Goal: Task Accomplishment & Management: Use online tool/utility

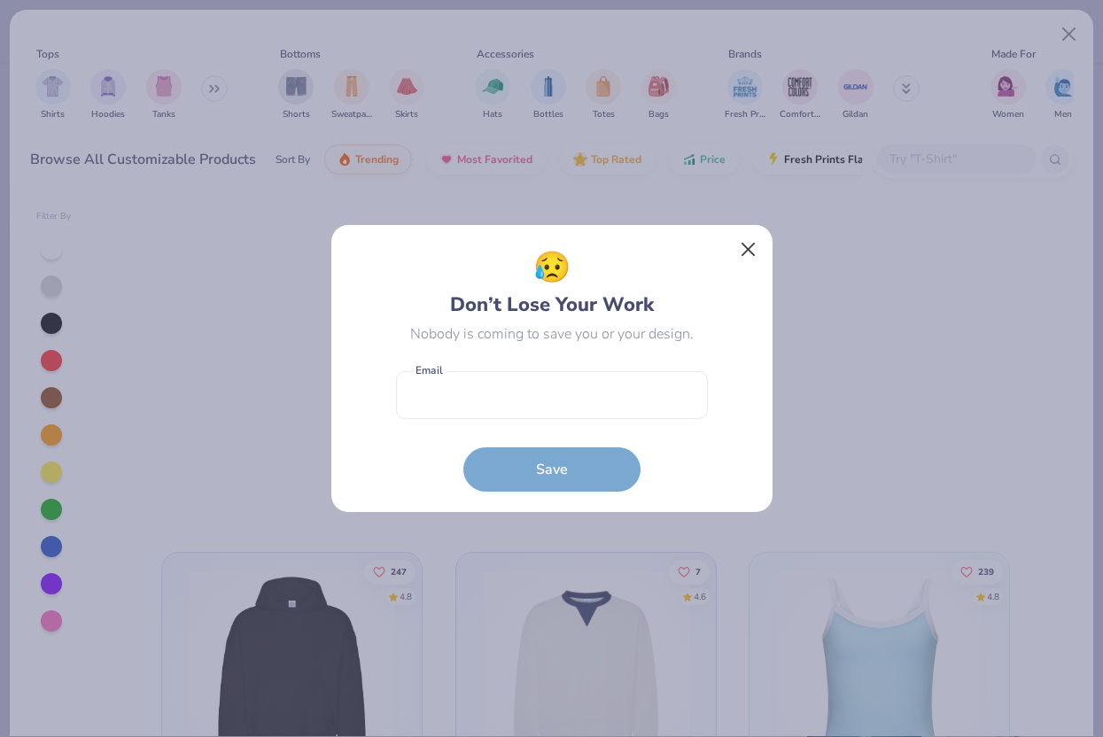
scroll to position [903, 0]
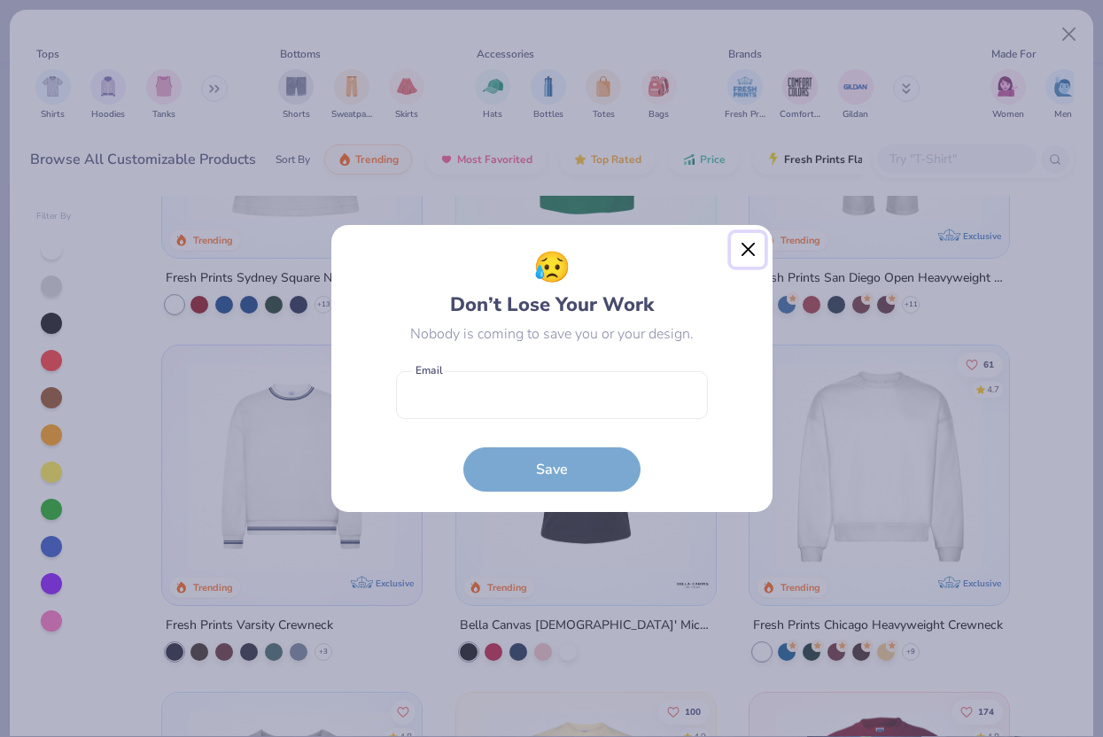
click at [749, 252] on button "Close" at bounding box center [748, 250] width 34 height 34
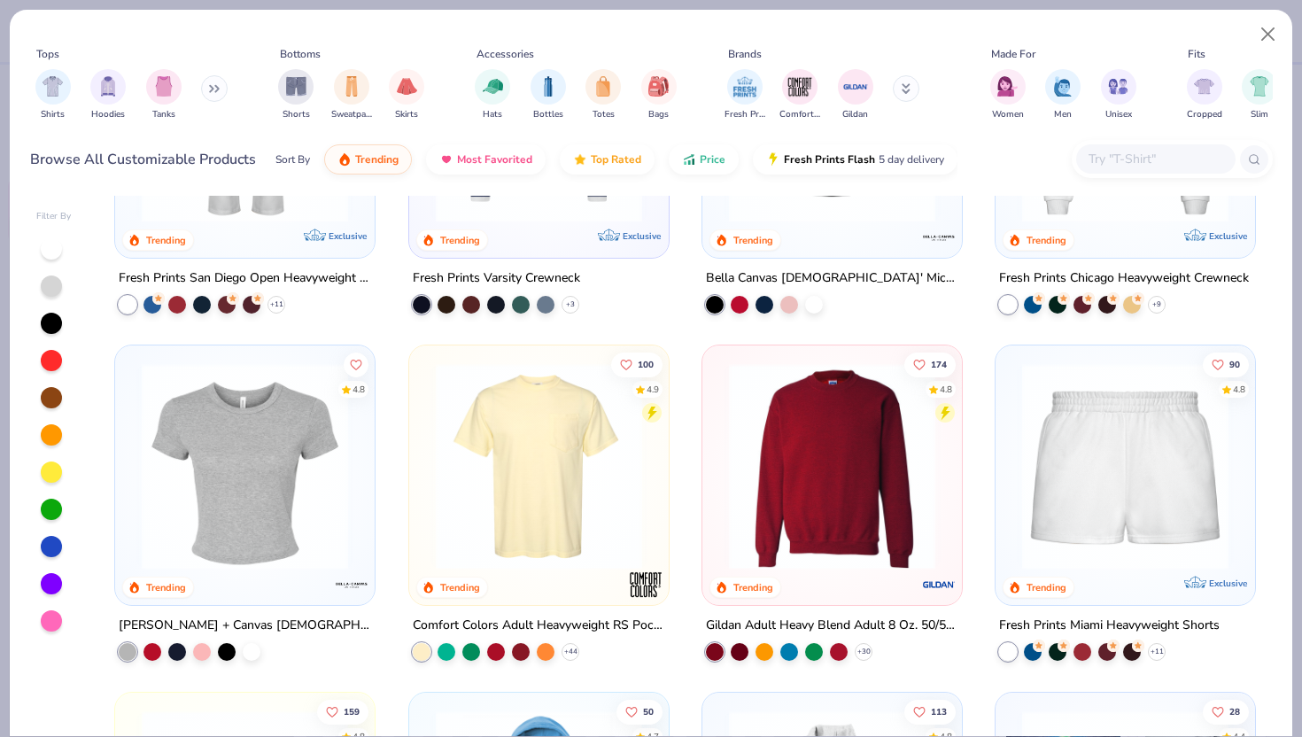
type textarea "x"
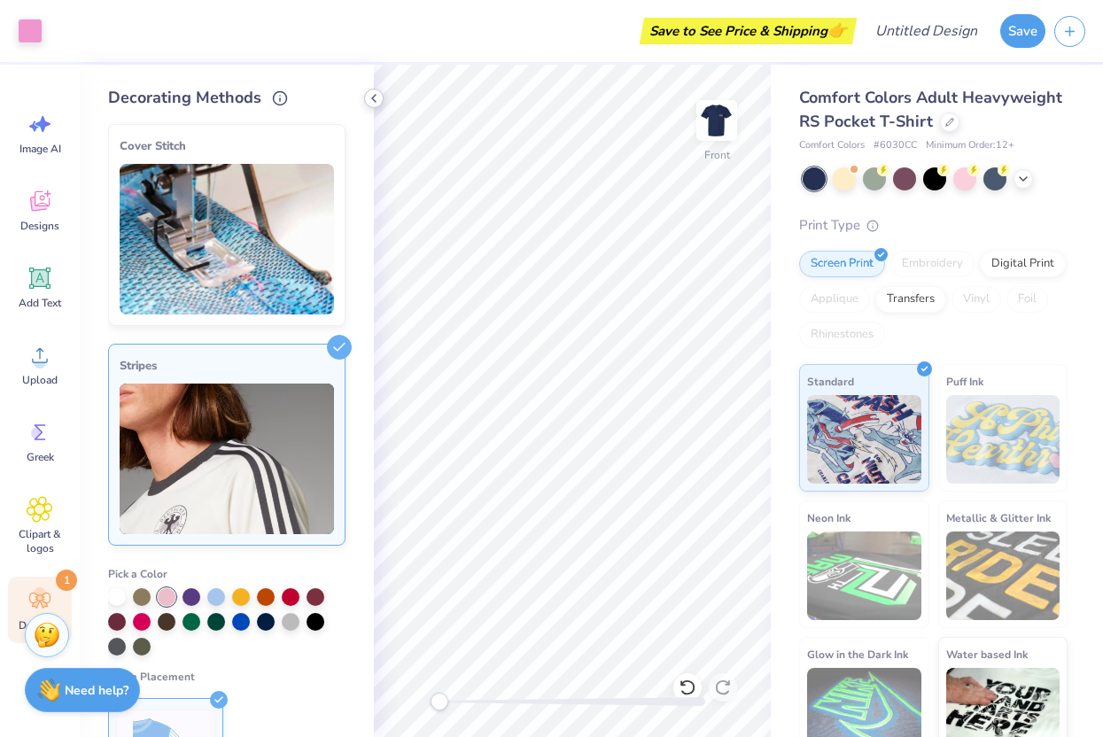
click at [371, 97] on icon at bounding box center [374, 98] width 14 height 14
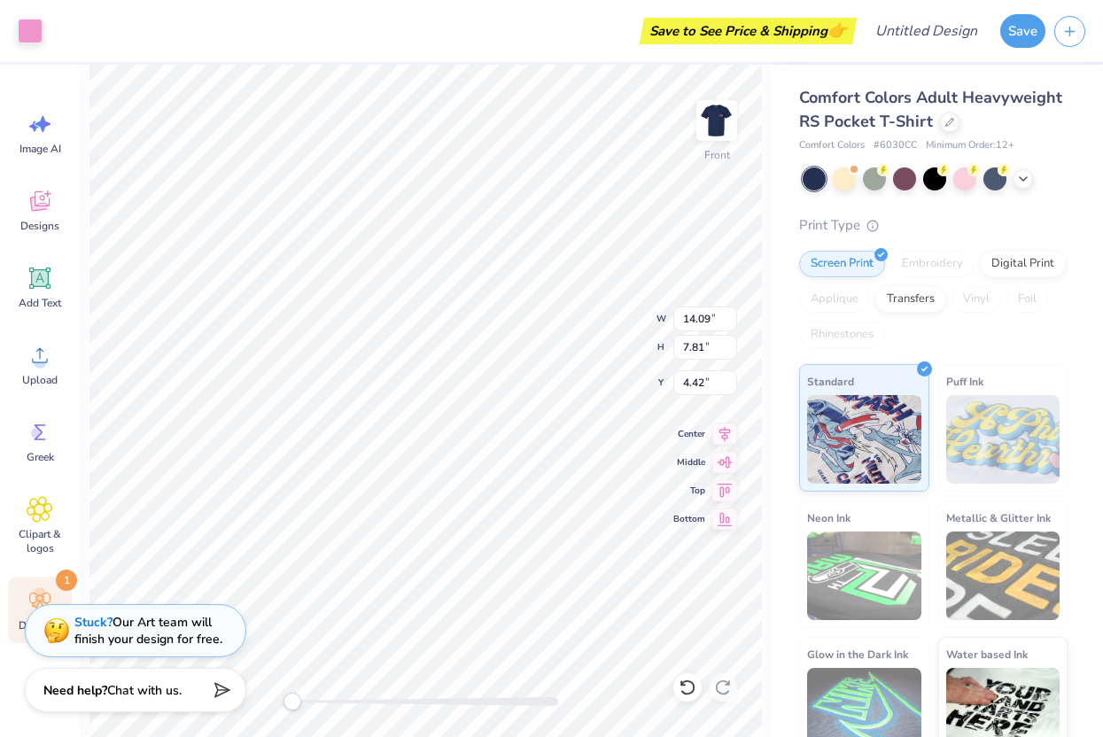
type input "6.44"
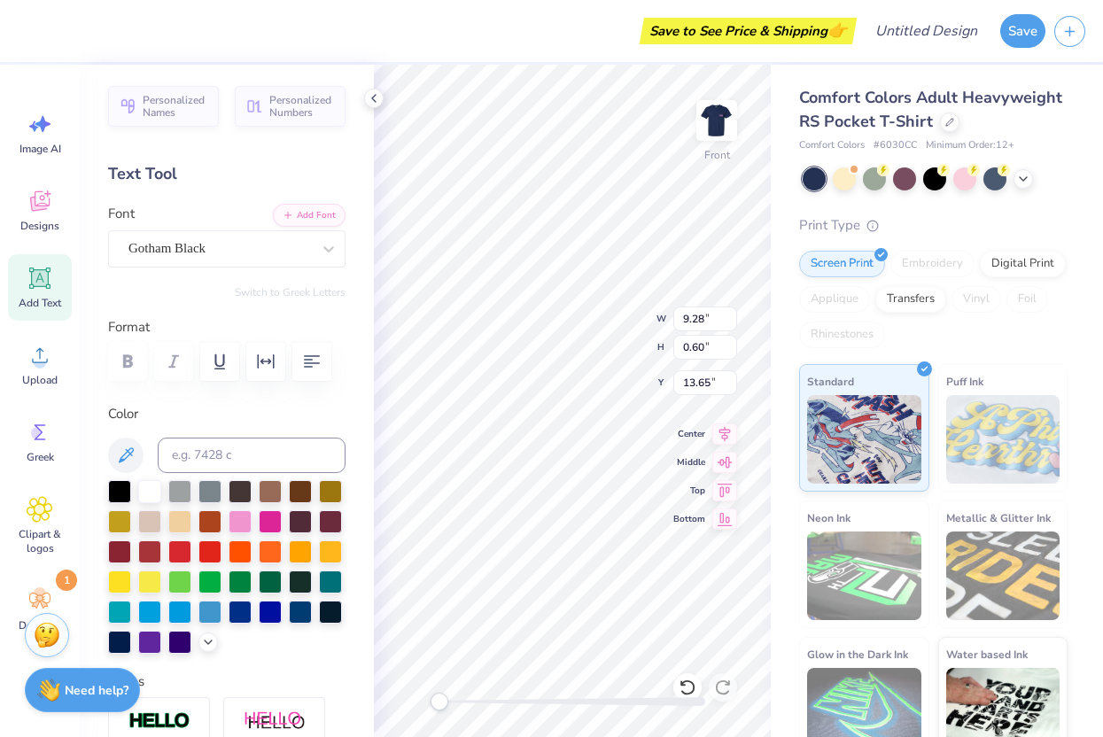
type input "1.96"
type input "2.21"
type input "7.12"
type textarea "G"
type textarea "T"
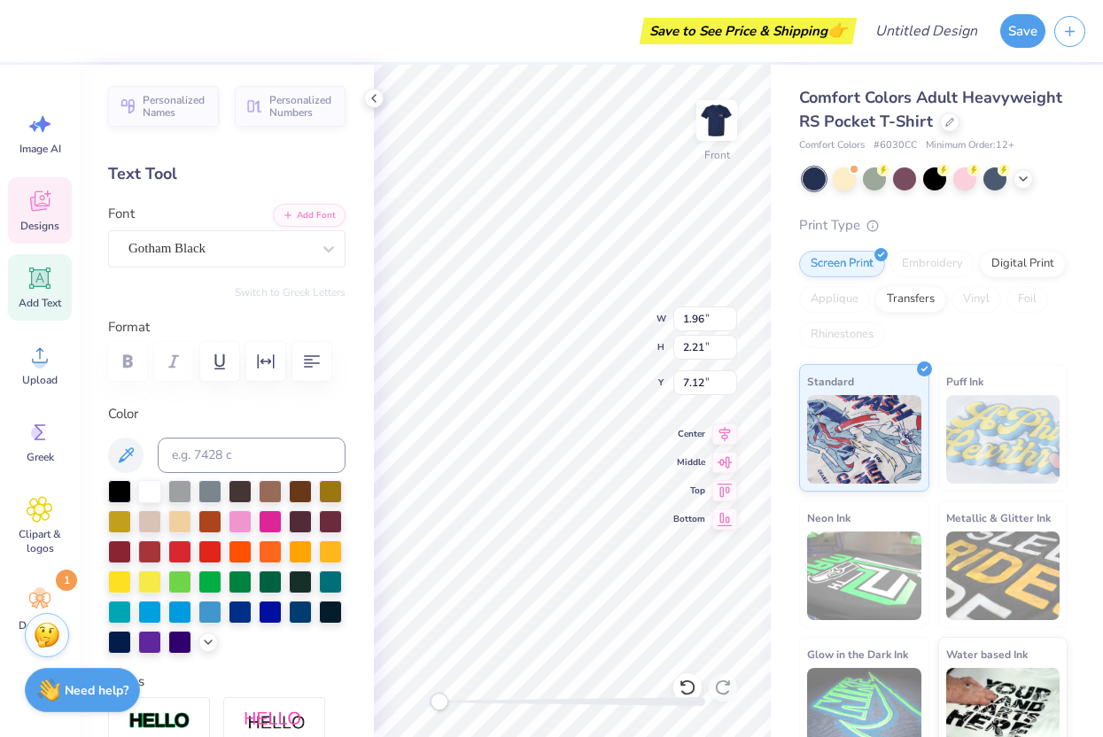
type input "1.80"
type input "6.78"
type textarea "H"
type input "1.94"
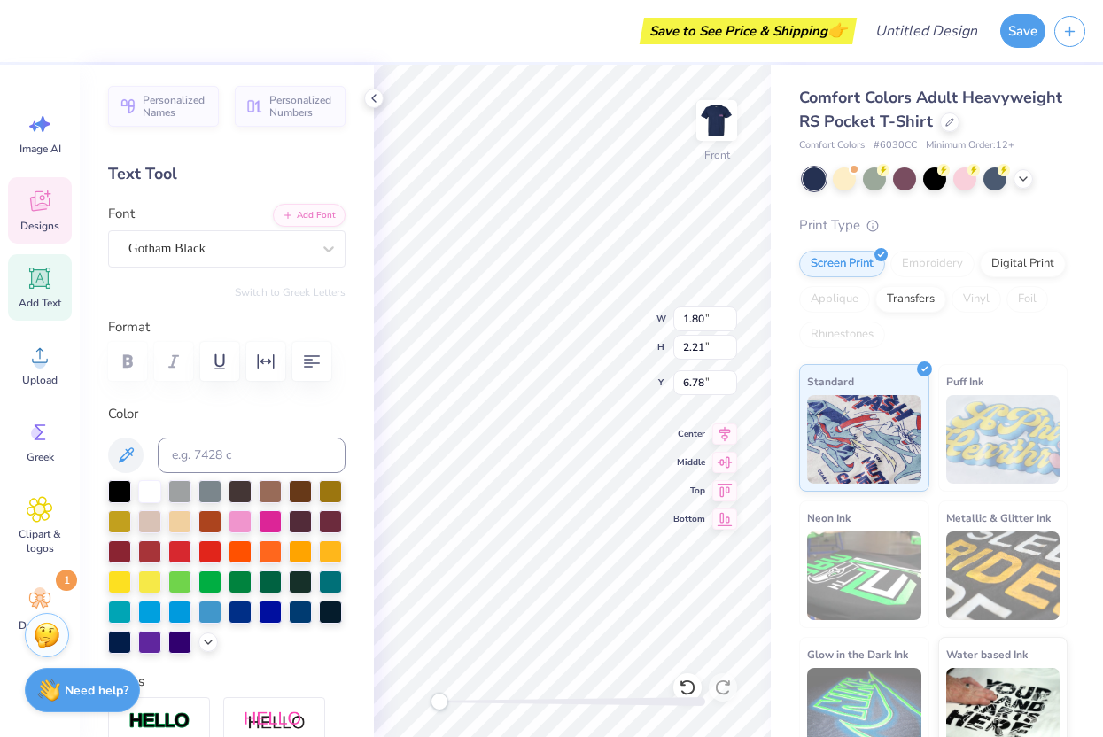
type input "7.02"
type textarea "I"
type input "2.47"
type input "2.23"
type input "7.30"
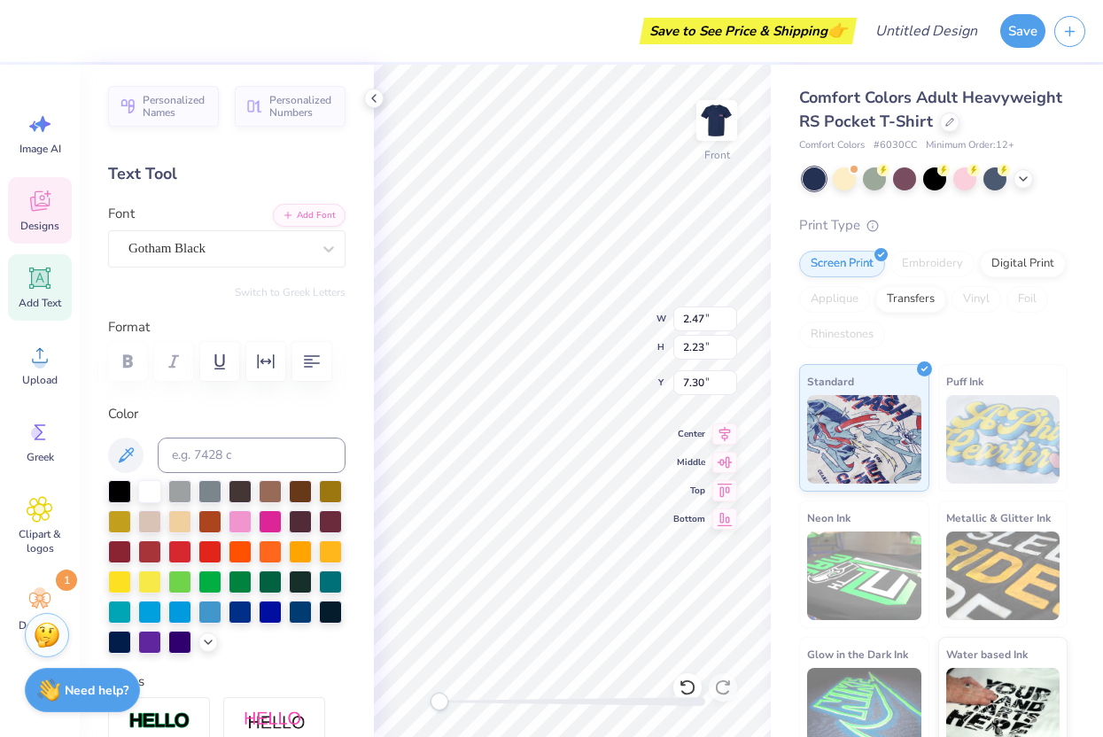
type textarea "K"
type textarea "N"
type input "1.94"
type input "6.67"
type textarea "K"
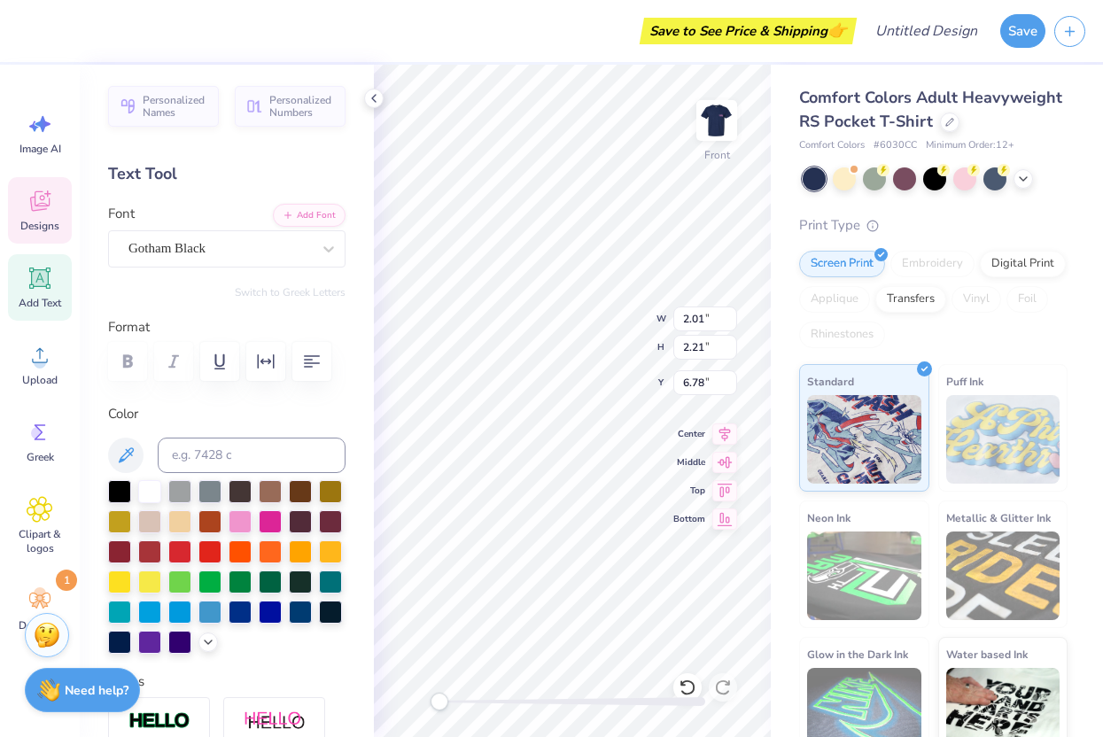
type input "2.01"
type input "6.78"
type input "0.62"
type input "7.00"
type input "2.09"
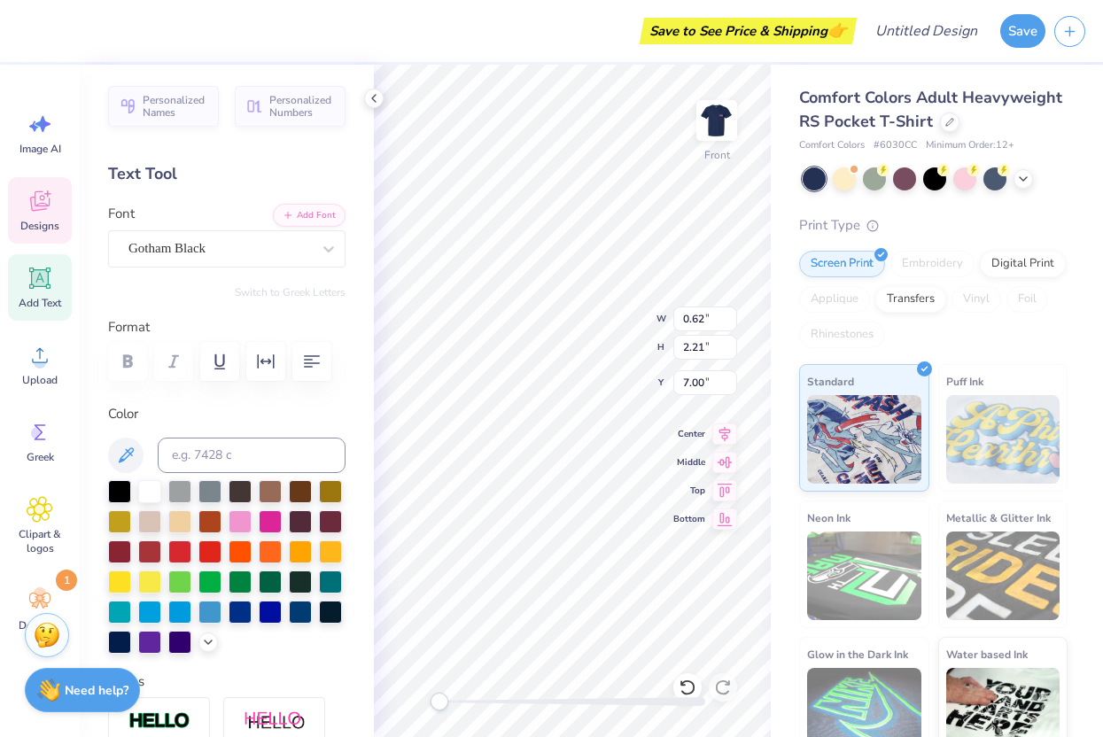
type input "6.46"
type input "2.13"
type input "6.98"
type textarea "A"
type textarea "P"
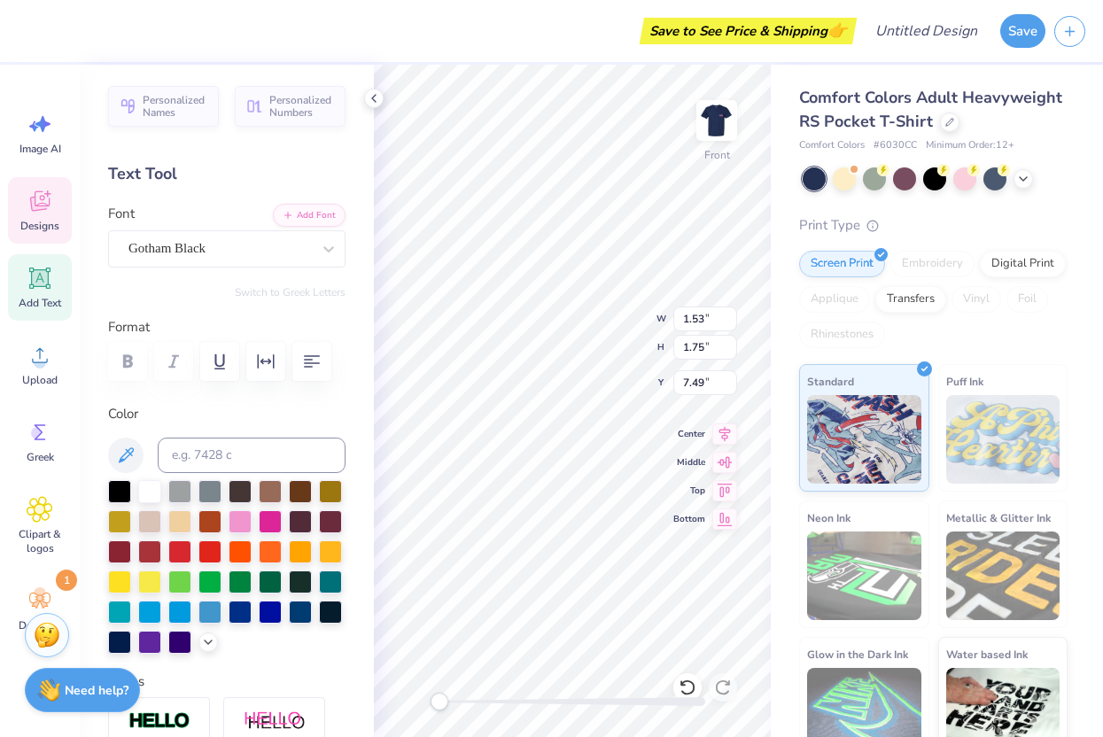
type input "1.53"
type input "1.75"
type input "7.49"
type input "2.01"
type input "2.21"
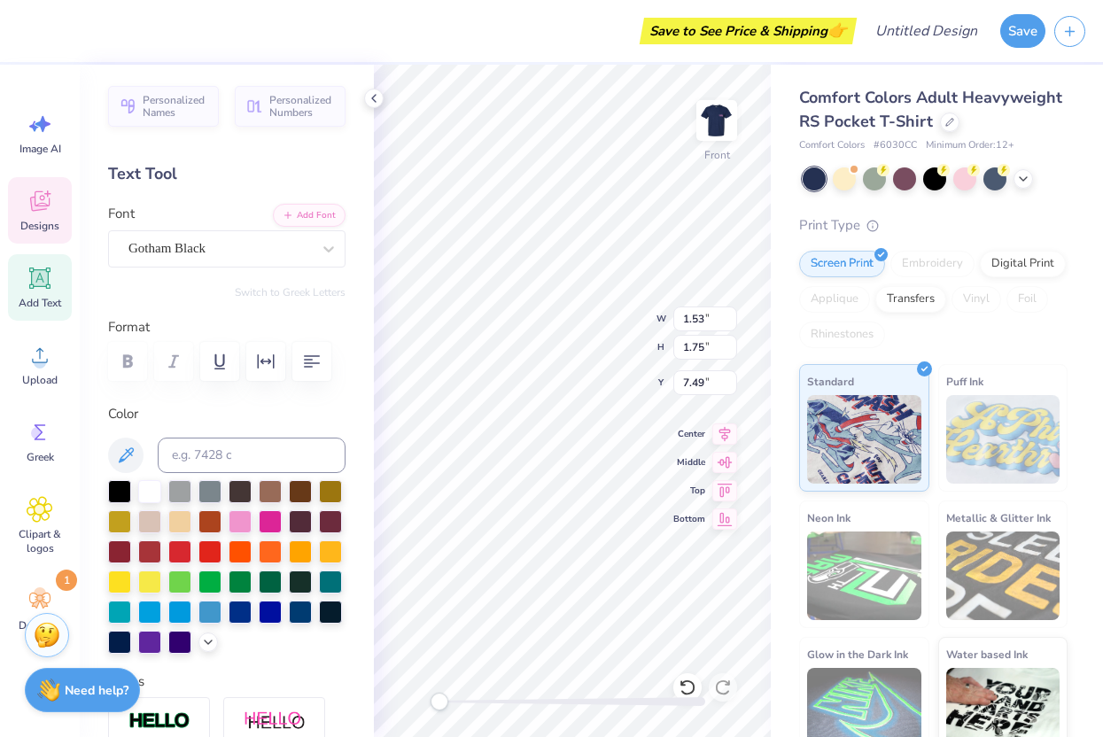
type input "6.75"
type input "0.62"
type input "7.00"
type input "0.50"
type input "1.79"
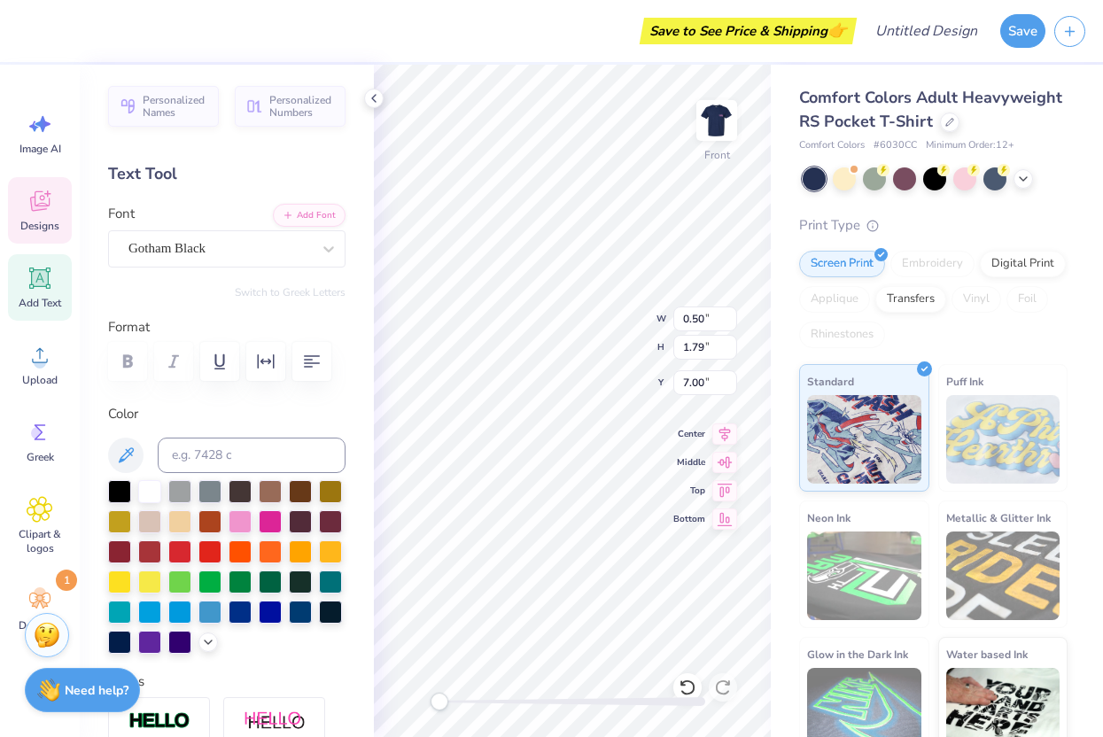
type input "7.44"
type input "0.53"
type input "1.90"
type input "6.98"
click at [371, 102] on icon at bounding box center [374, 98] width 14 height 14
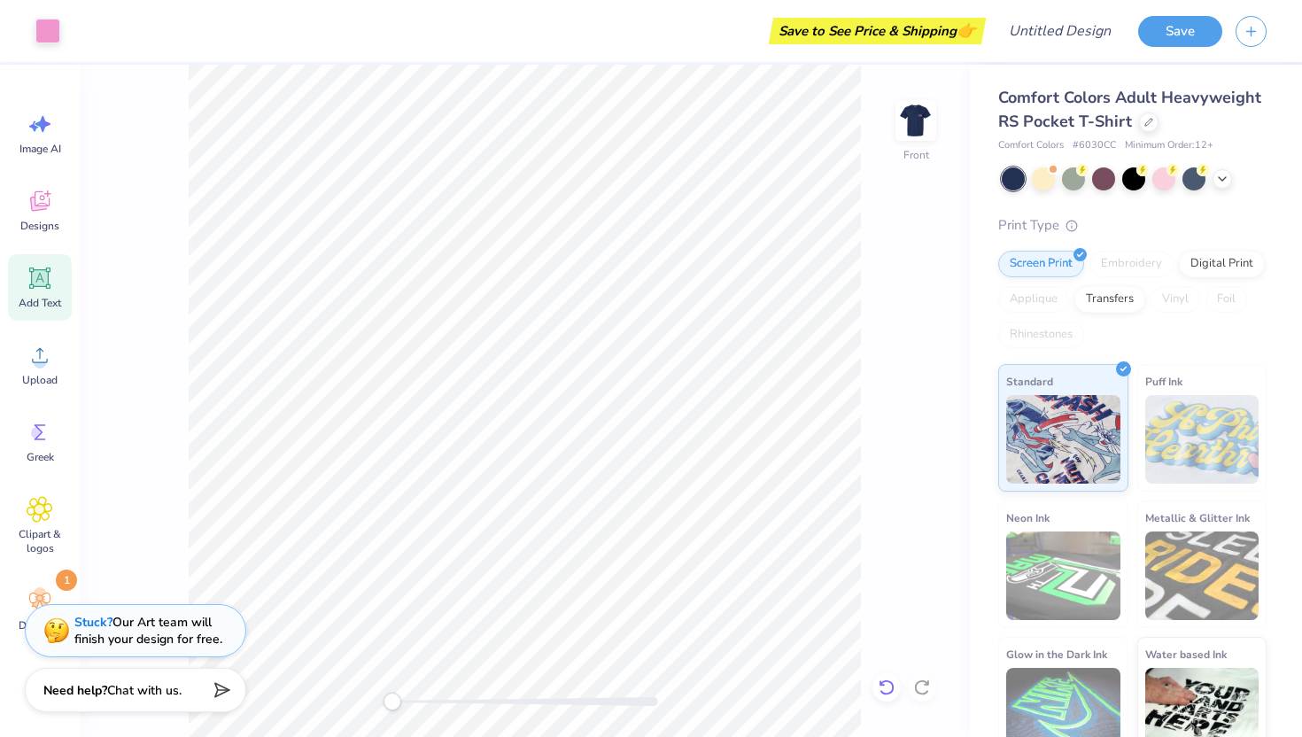
click at [888, 682] on icon at bounding box center [887, 688] width 18 height 18
click at [882, 685] on icon at bounding box center [882, 683] width 4 height 4
click at [885, 690] on icon at bounding box center [887, 688] width 18 height 18
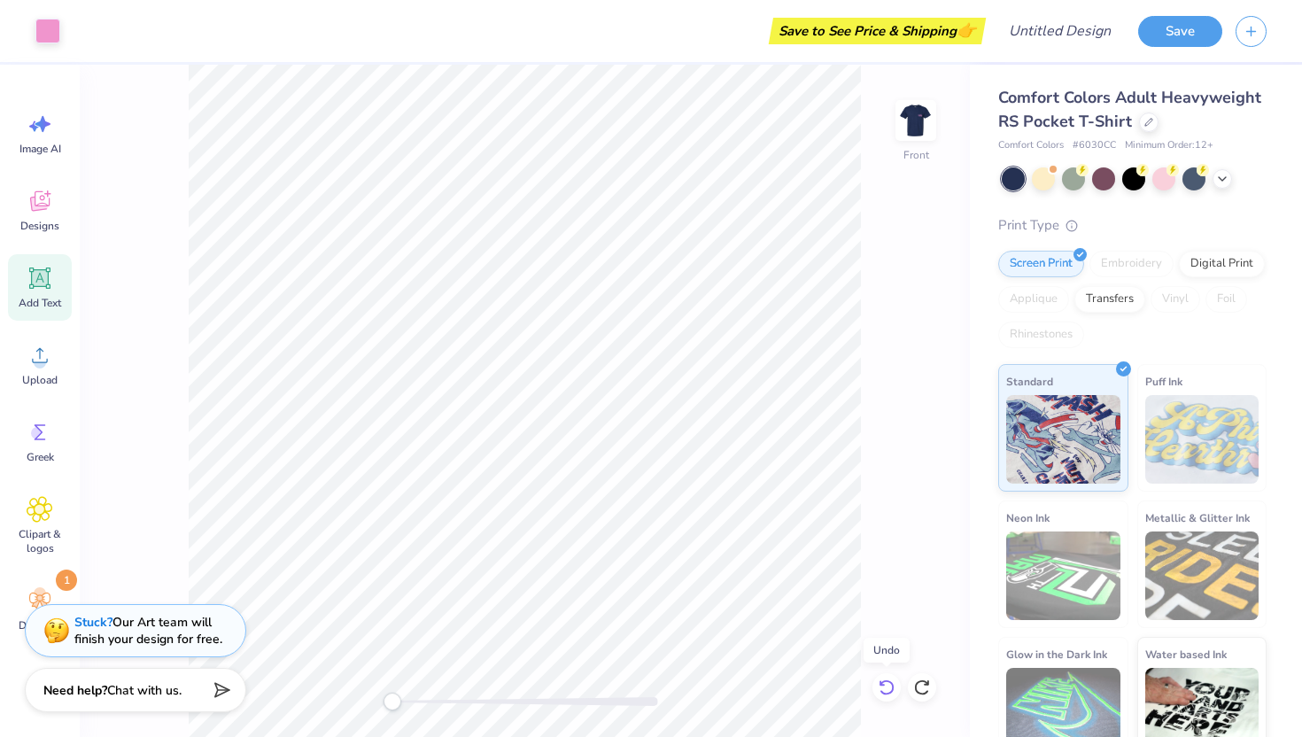
click at [885, 690] on icon at bounding box center [887, 688] width 18 height 18
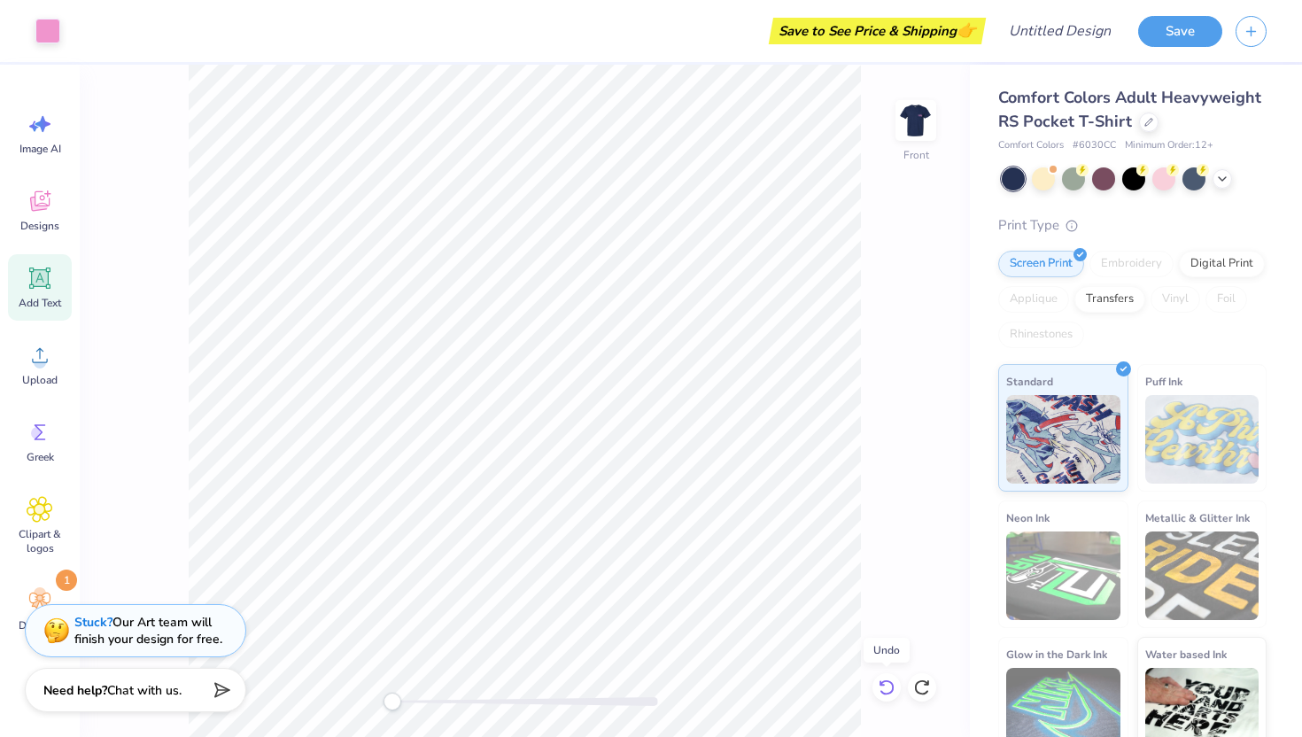
click at [885, 690] on icon at bounding box center [887, 688] width 18 height 18
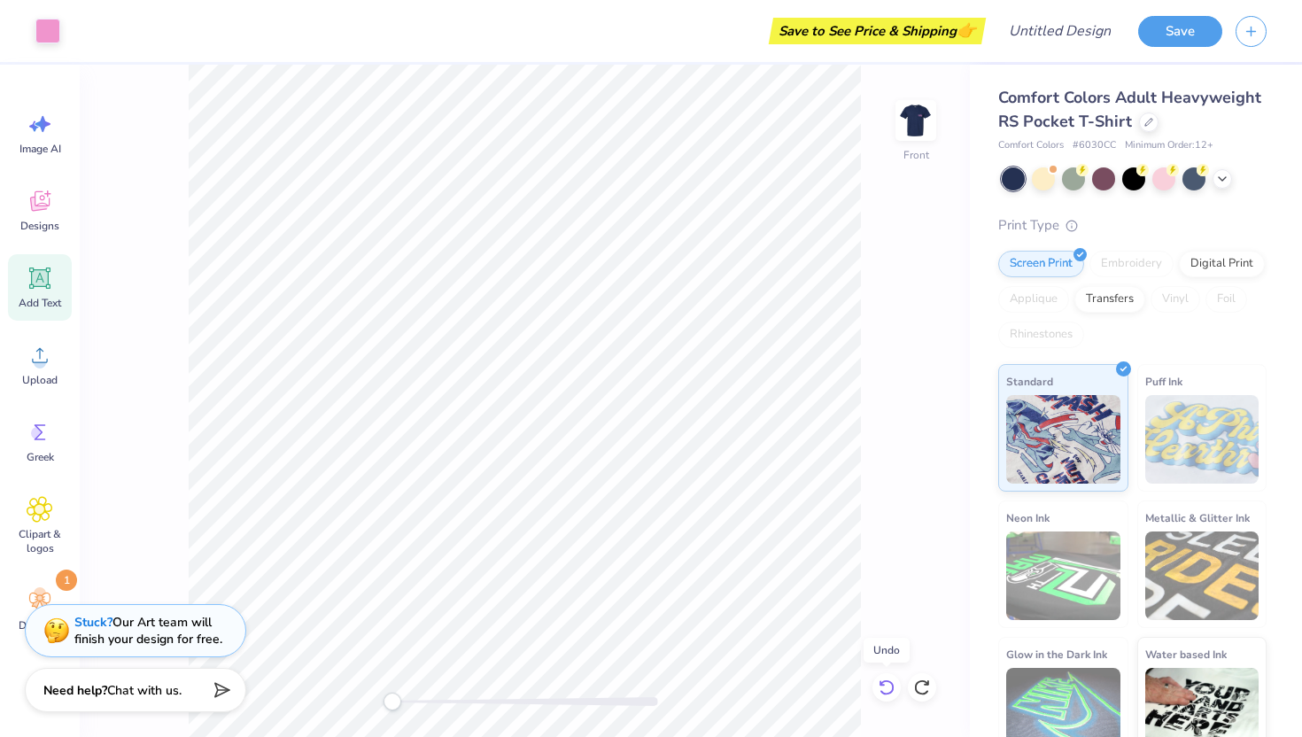
click at [885, 690] on icon at bounding box center [887, 688] width 18 height 18
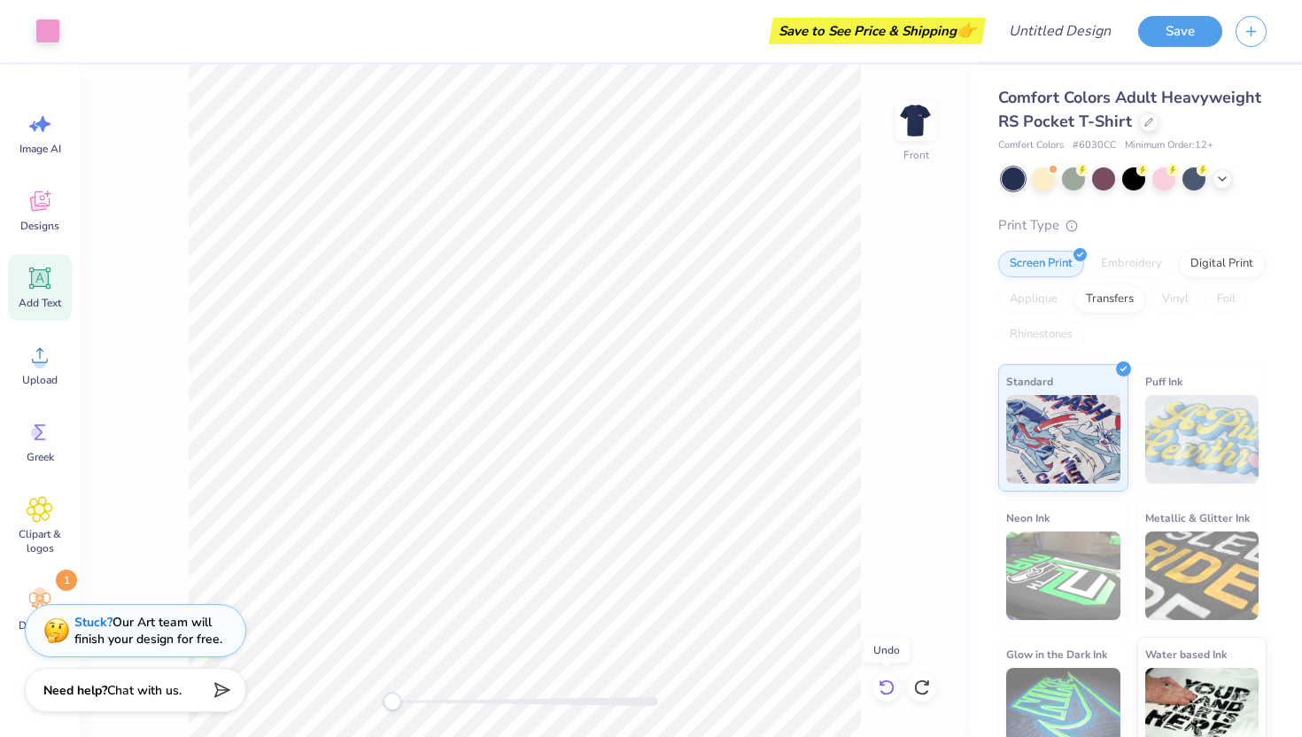
click at [885, 690] on icon at bounding box center [887, 688] width 18 height 18
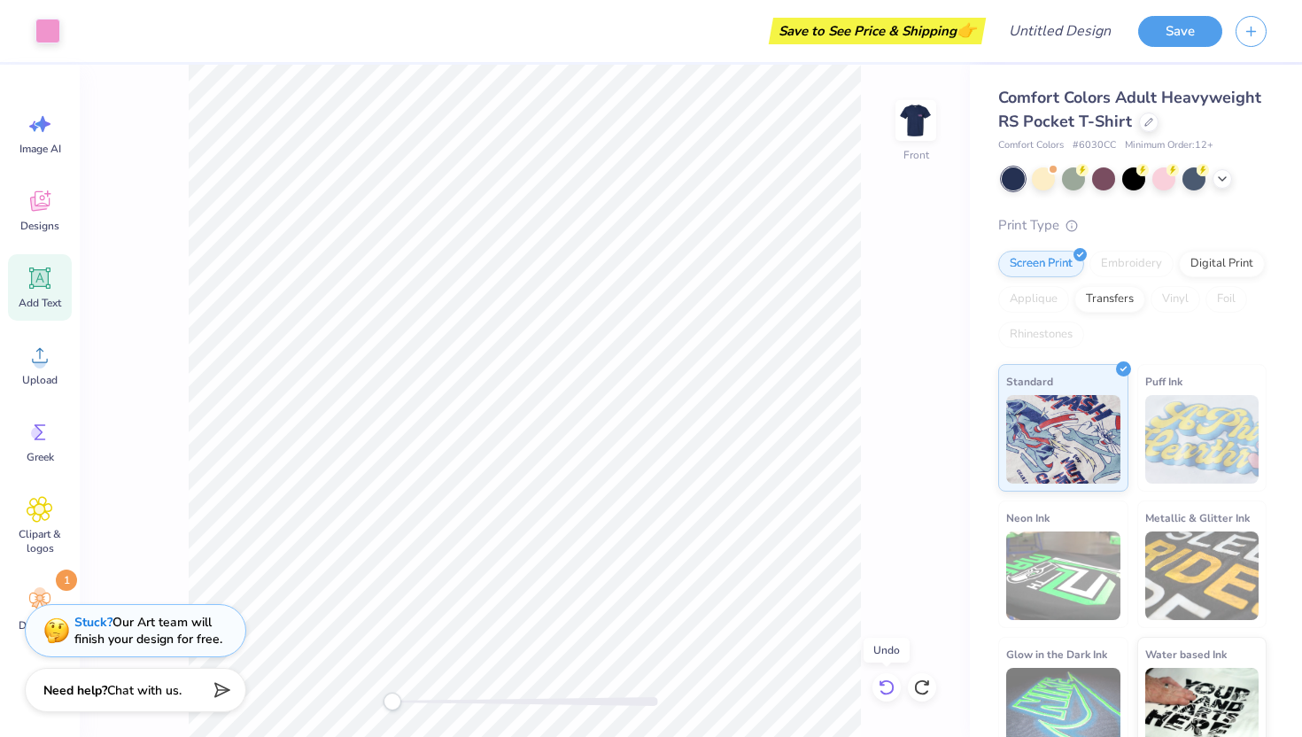
click at [885, 690] on icon at bounding box center [887, 688] width 18 height 18
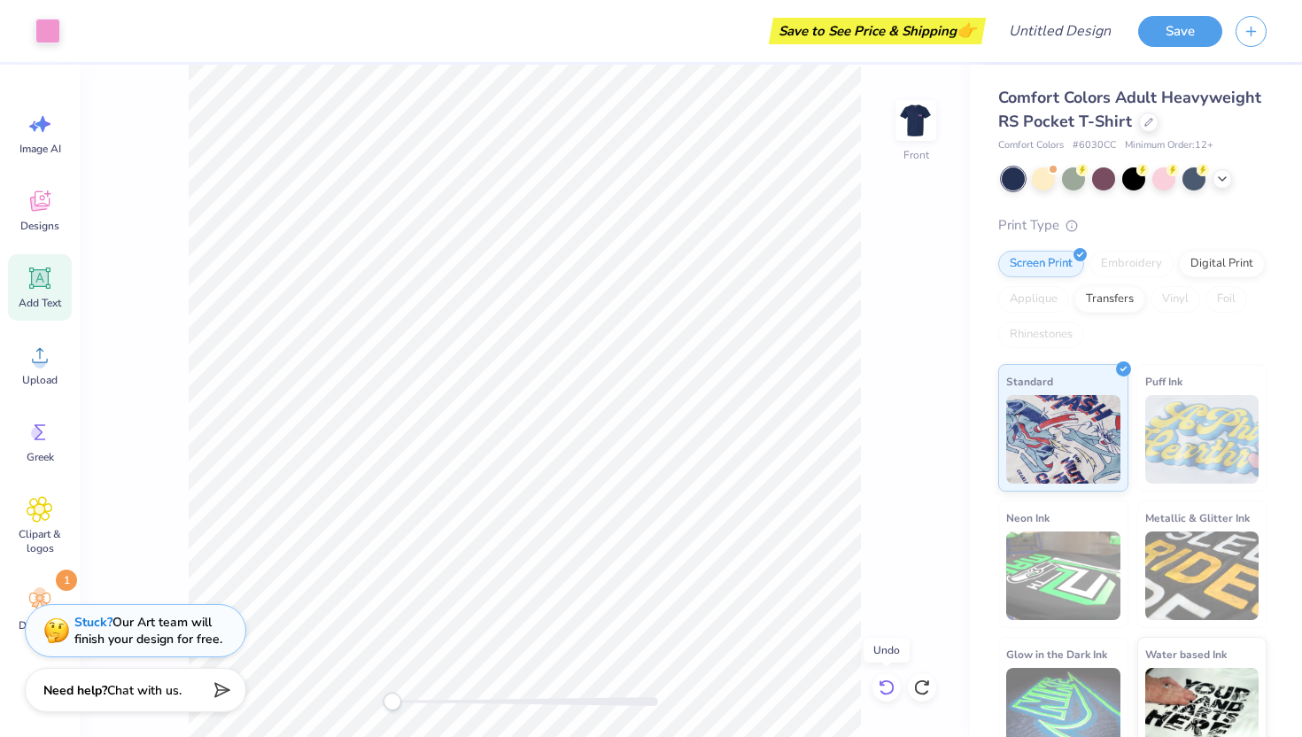
click at [885, 690] on icon at bounding box center [887, 688] width 18 height 18
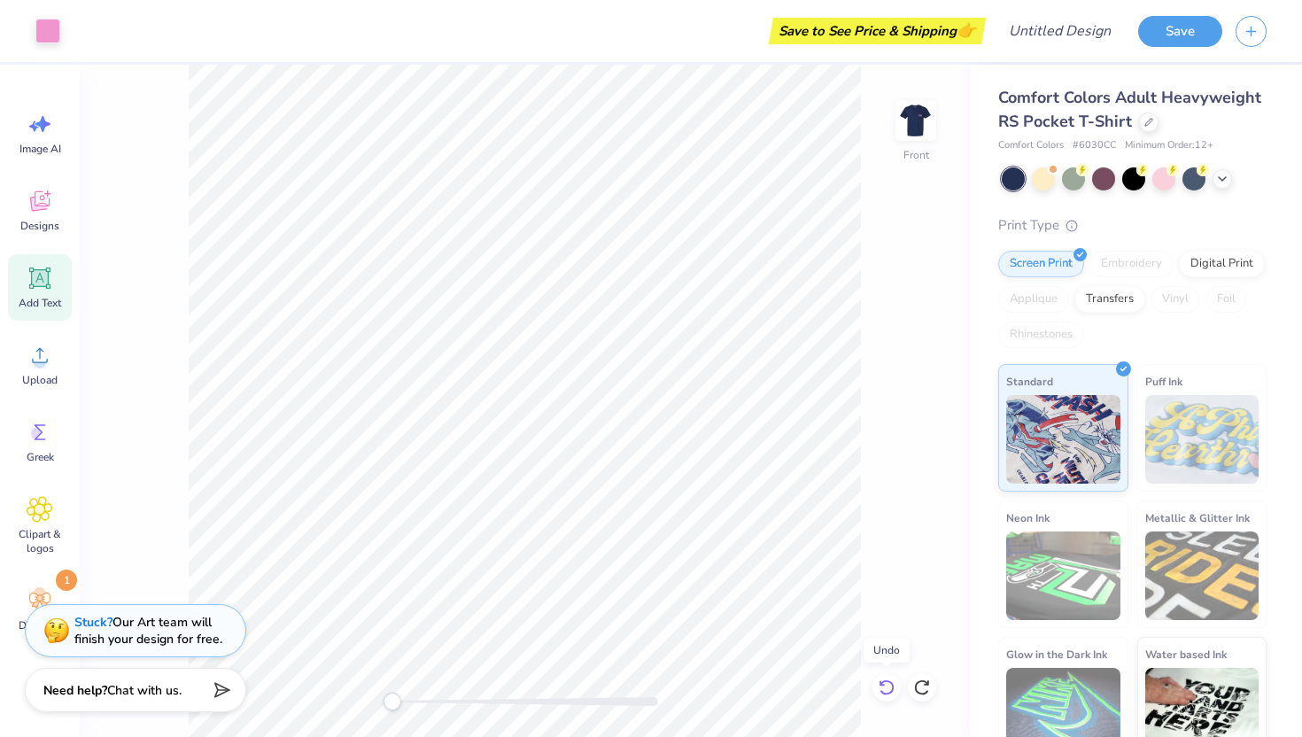
click at [885, 690] on icon at bounding box center [887, 688] width 18 height 18
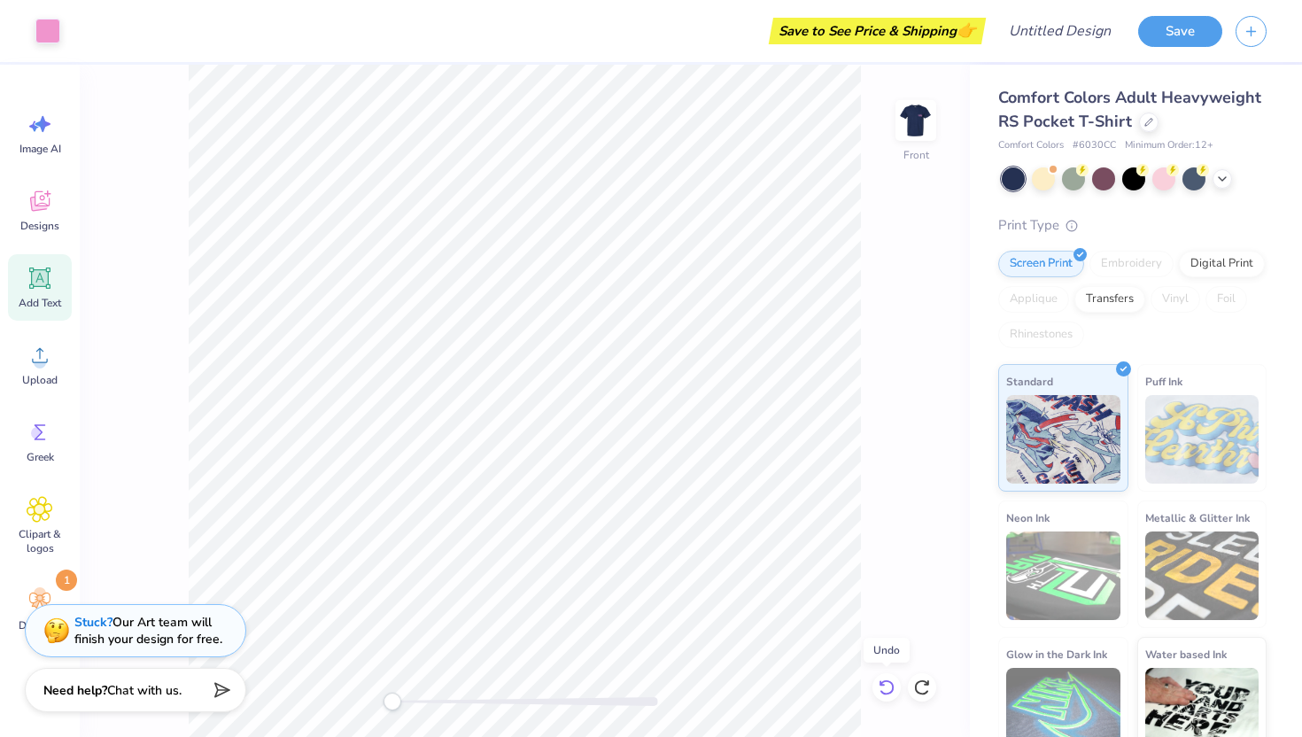
click at [885, 690] on icon at bounding box center [887, 688] width 18 height 18
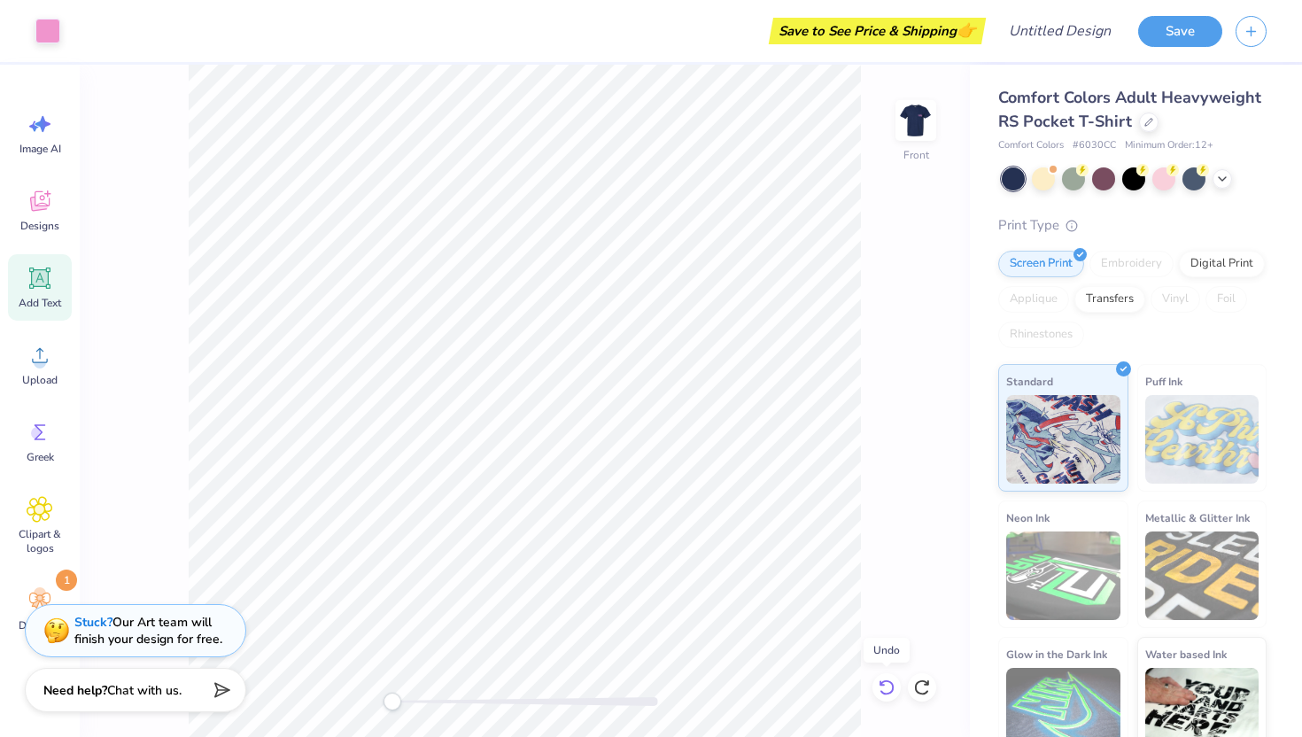
click at [885, 690] on icon at bounding box center [887, 688] width 18 height 18
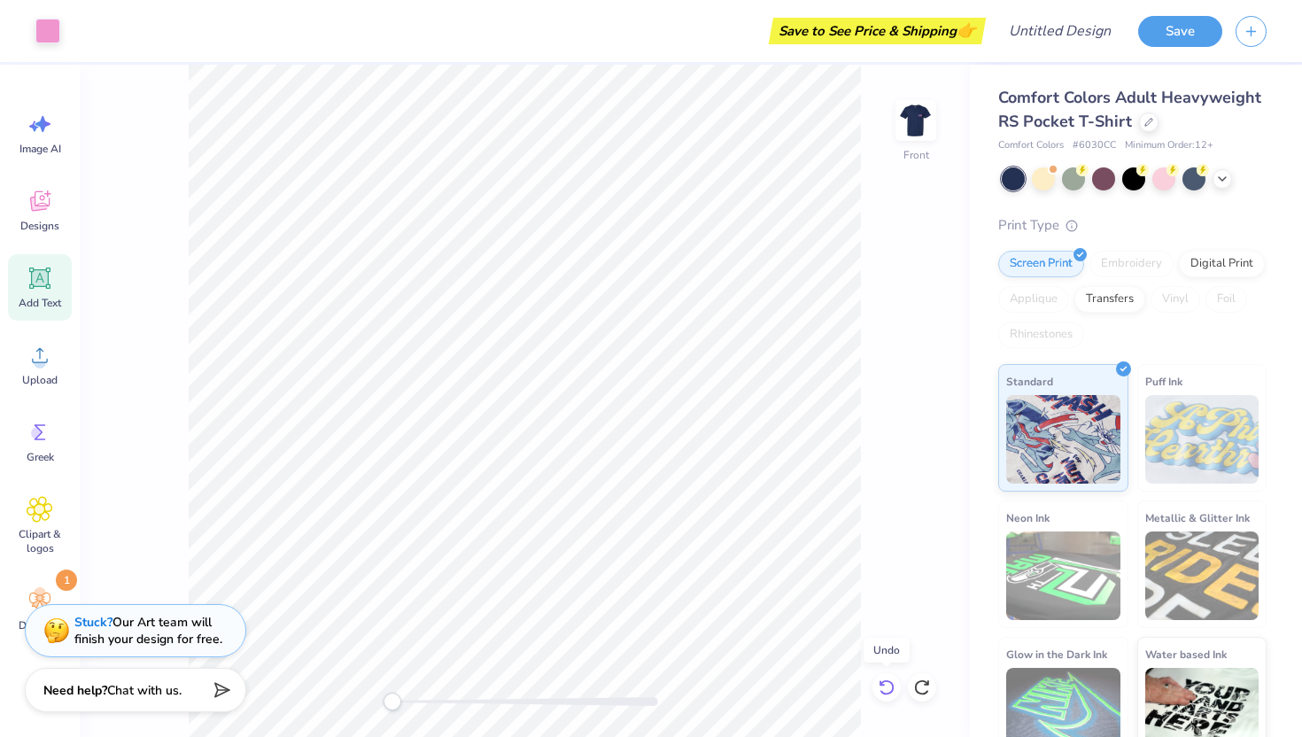
drag, startPoint x: 885, startPoint y: 690, endPoint x: 701, endPoint y: 3, distance: 711.6
click at [885, 690] on icon at bounding box center [887, 688] width 18 height 18
click at [885, 689] on icon at bounding box center [887, 688] width 18 height 18
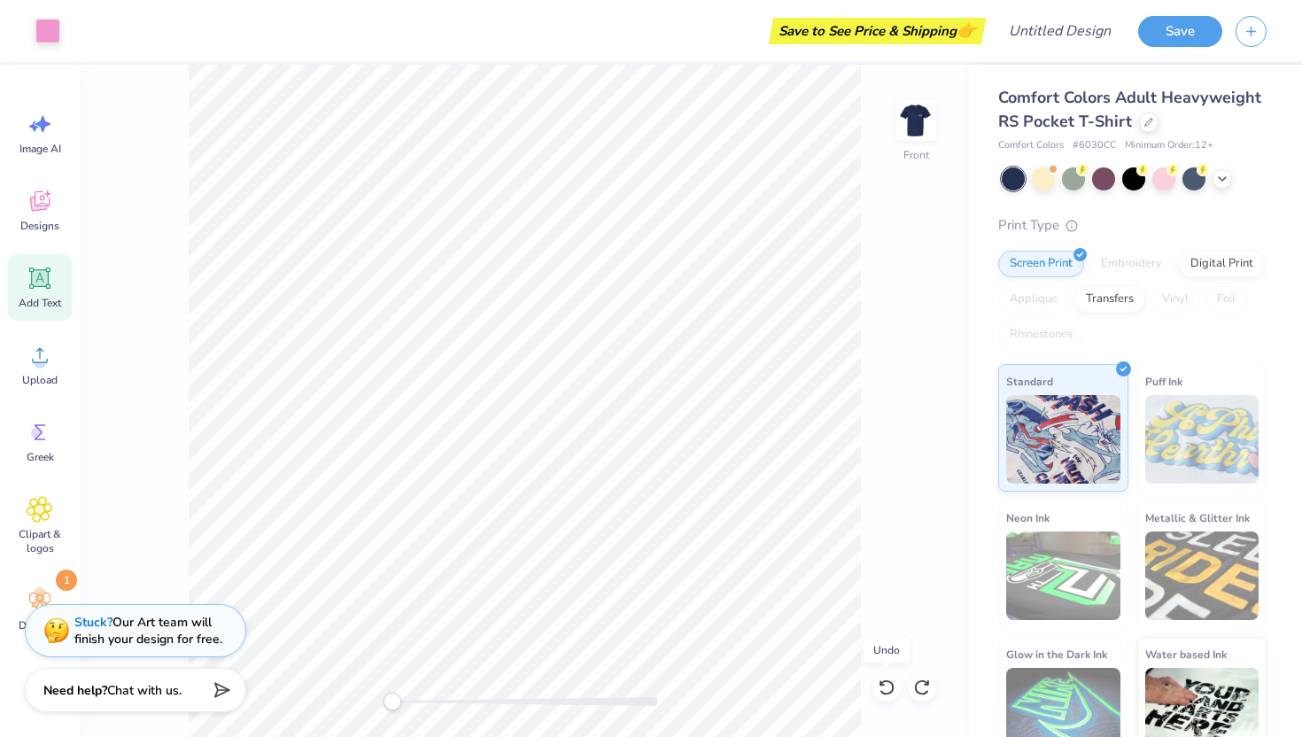
click at [885, 689] on icon at bounding box center [887, 688] width 18 height 18
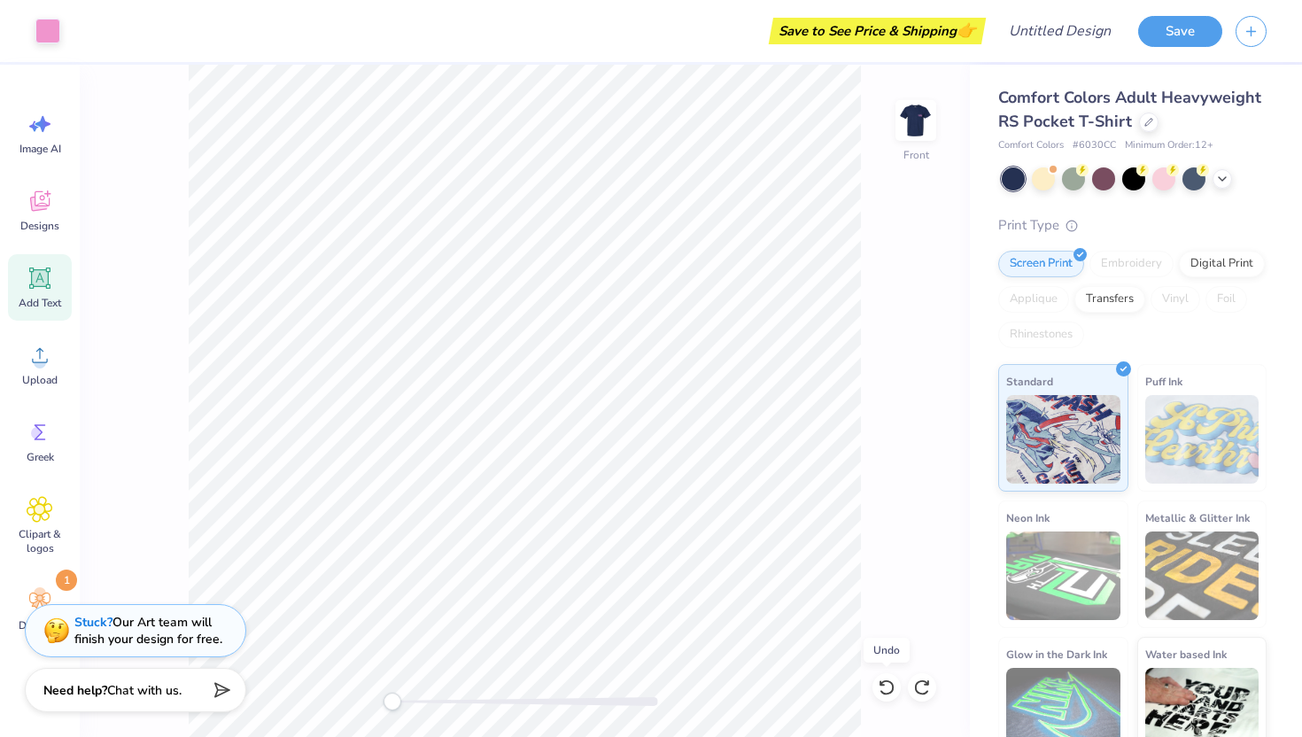
click at [885, 689] on icon at bounding box center [887, 688] width 18 height 18
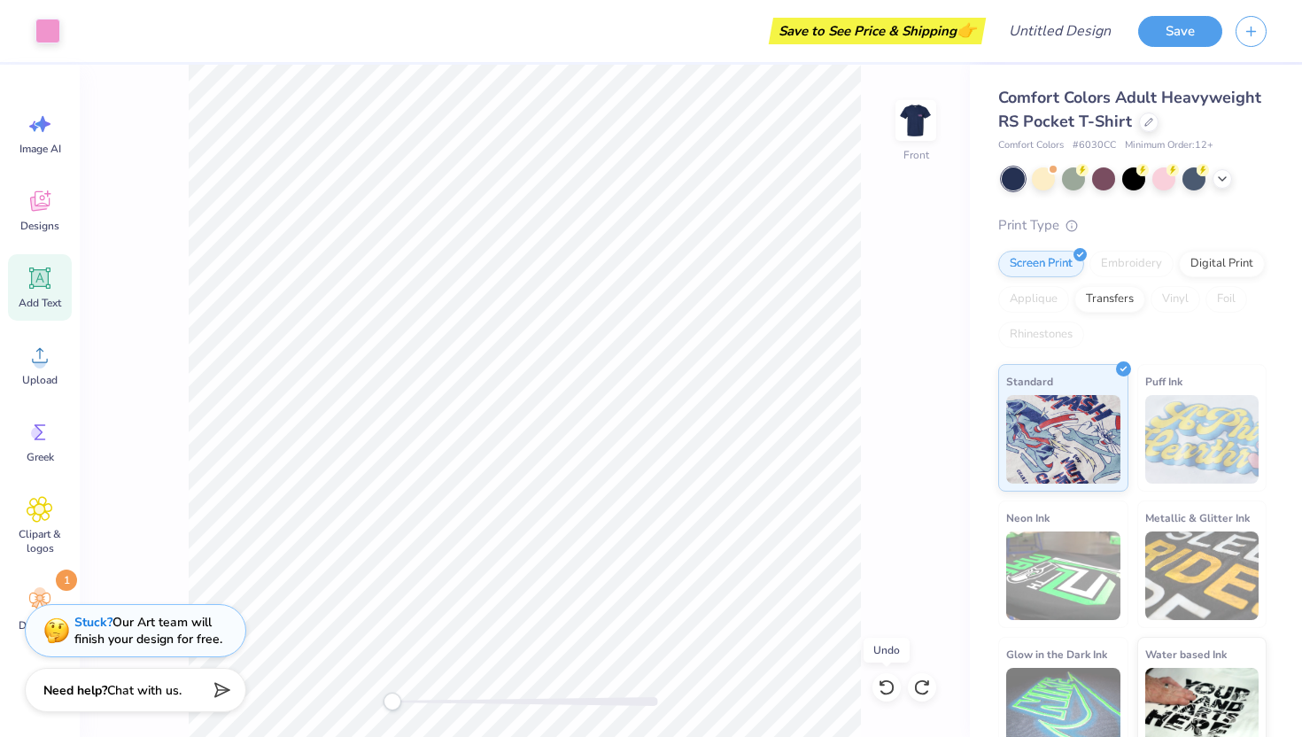
click at [885, 689] on icon at bounding box center [887, 688] width 18 height 18
click at [885, 688] on icon at bounding box center [887, 688] width 18 height 18
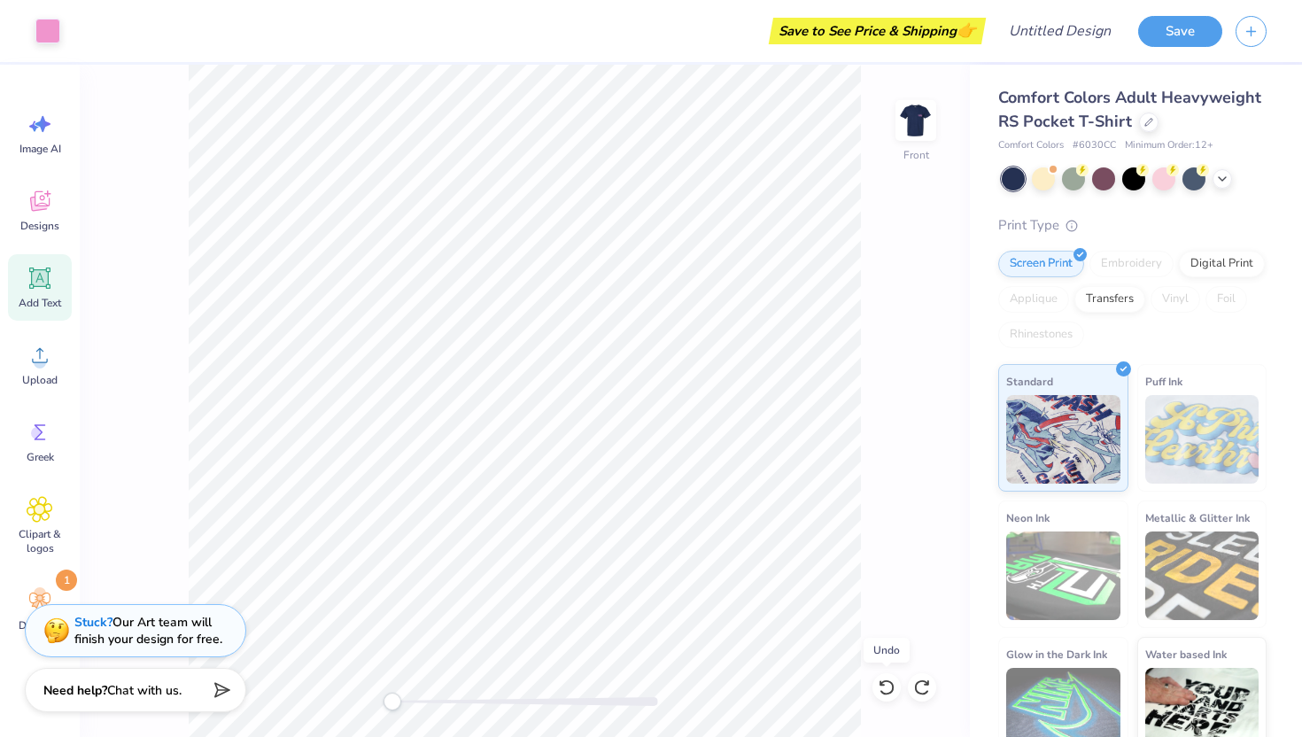
click at [885, 688] on icon at bounding box center [887, 688] width 18 height 18
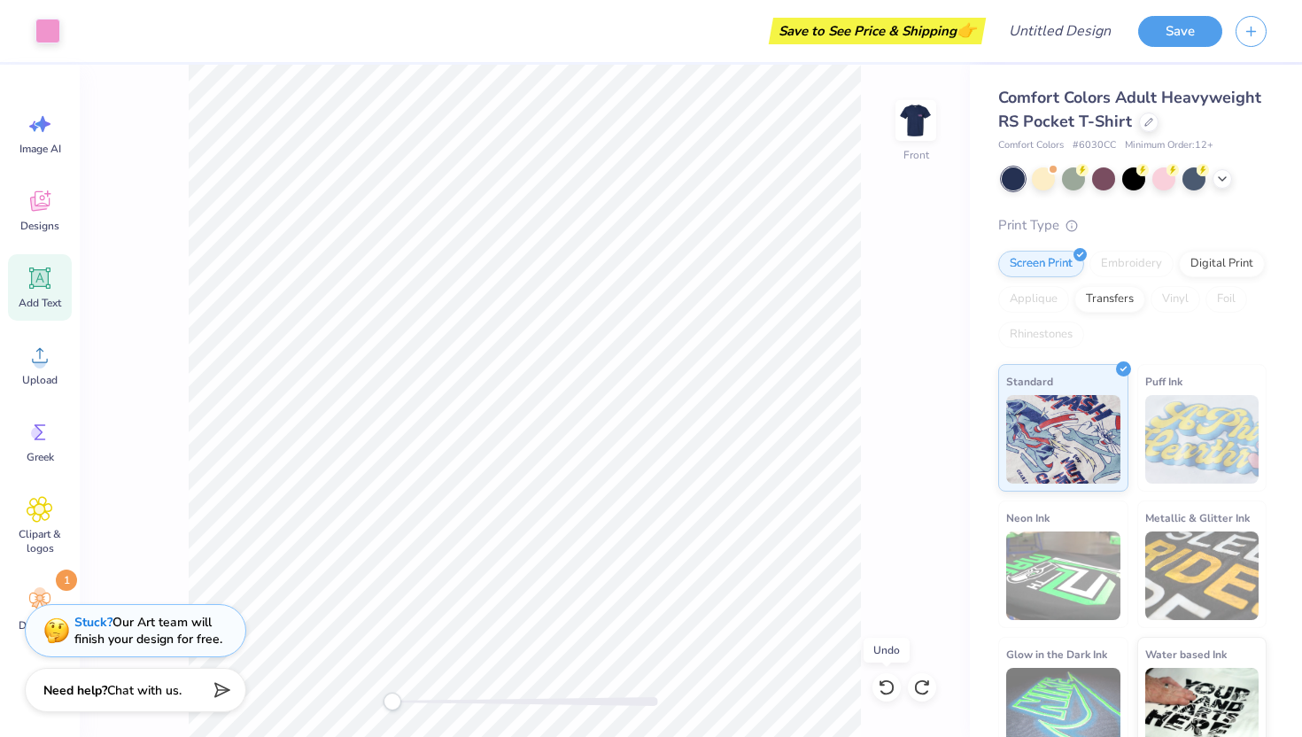
click at [885, 688] on icon at bounding box center [887, 688] width 18 height 18
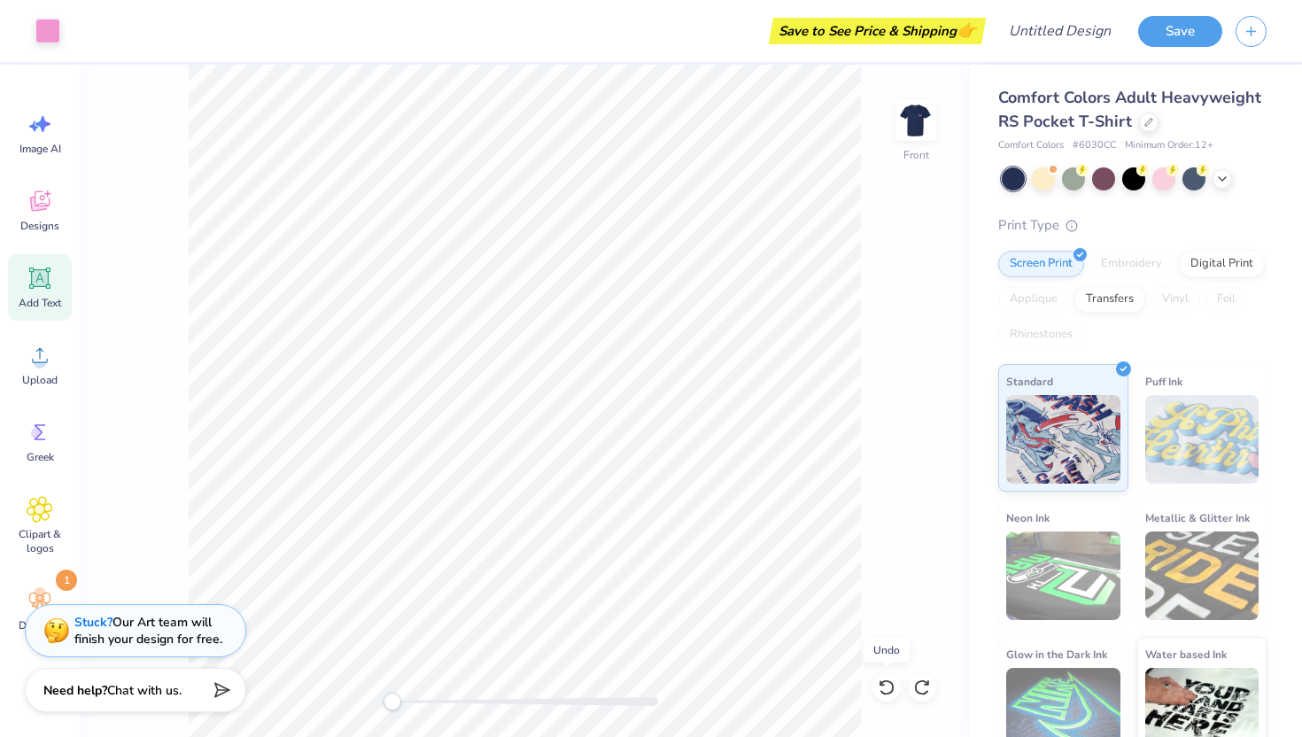
click at [885, 688] on icon at bounding box center [887, 688] width 18 height 18
click at [921, 686] on icon at bounding box center [922, 688] width 18 height 18
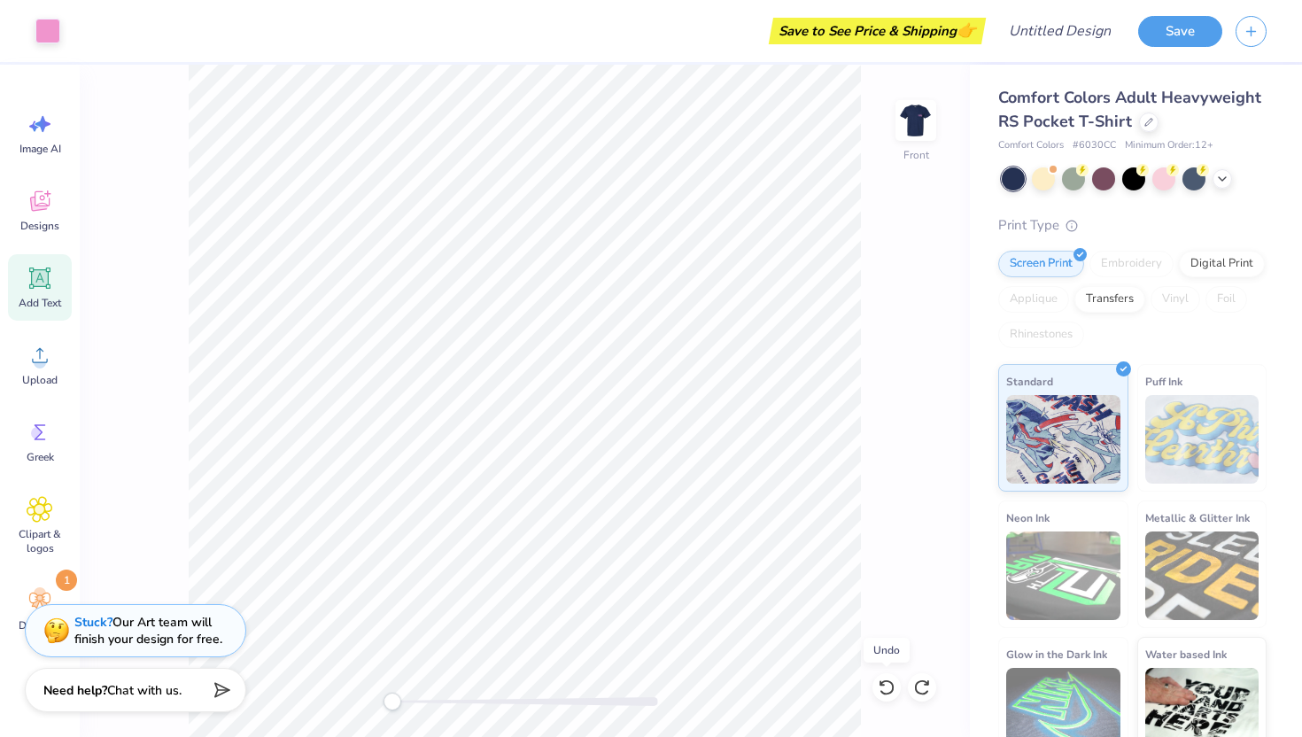
click at [921, 686] on icon at bounding box center [922, 688] width 18 height 18
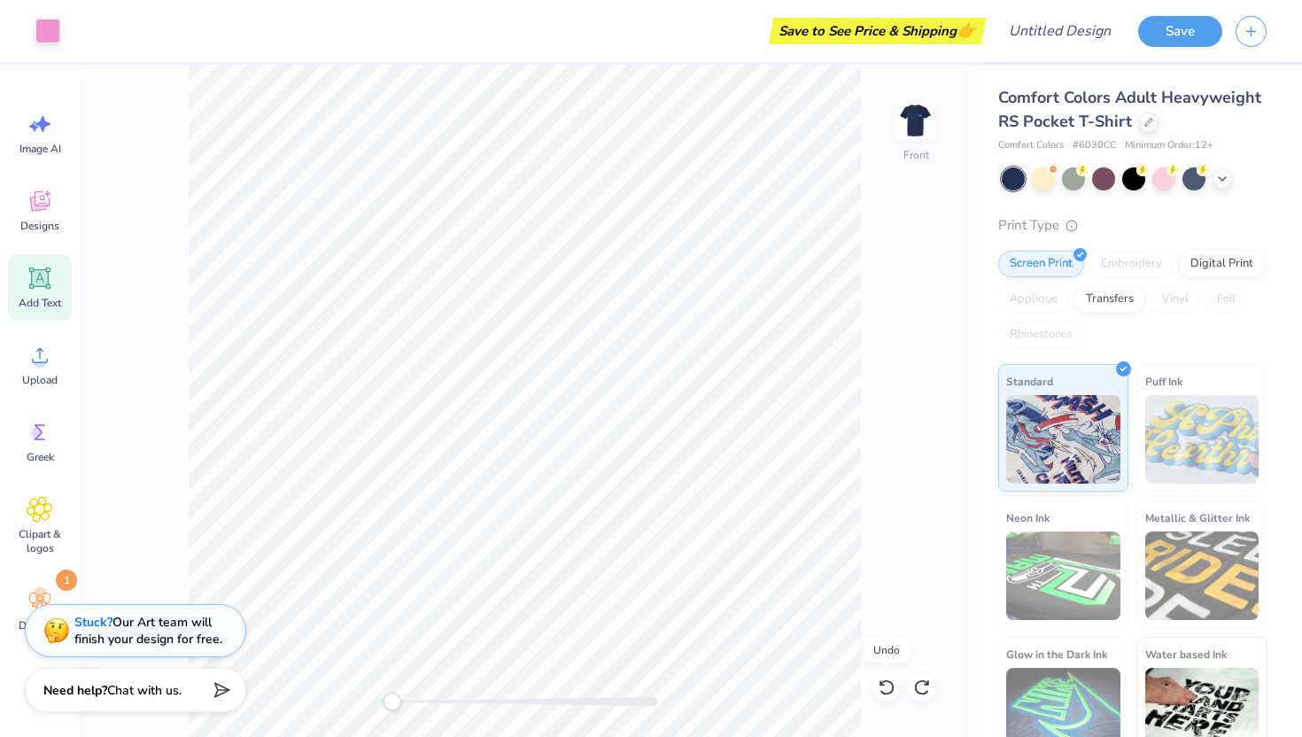
click at [921, 686] on icon at bounding box center [922, 688] width 18 height 18
click at [929, 689] on icon at bounding box center [922, 688] width 18 height 18
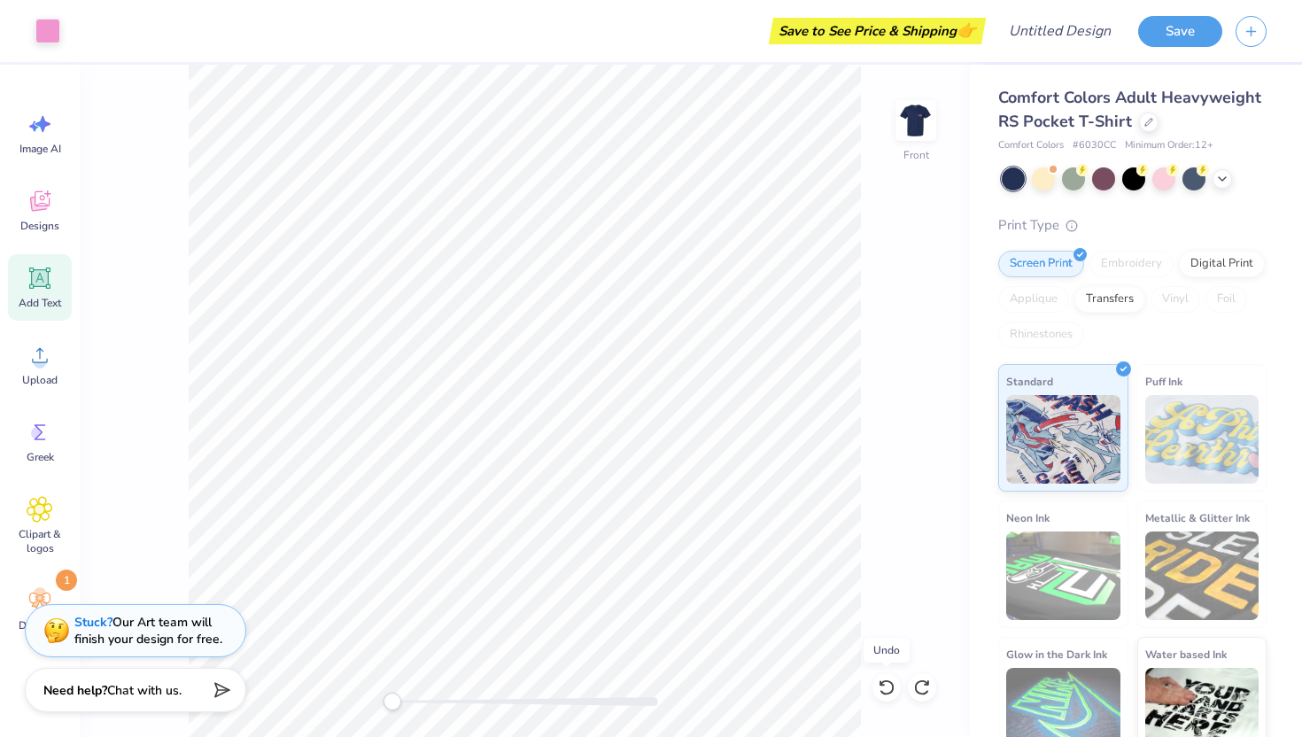
click at [929, 689] on icon at bounding box center [922, 688] width 18 height 18
click at [44, 594] on circle at bounding box center [40, 593] width 12 height 12
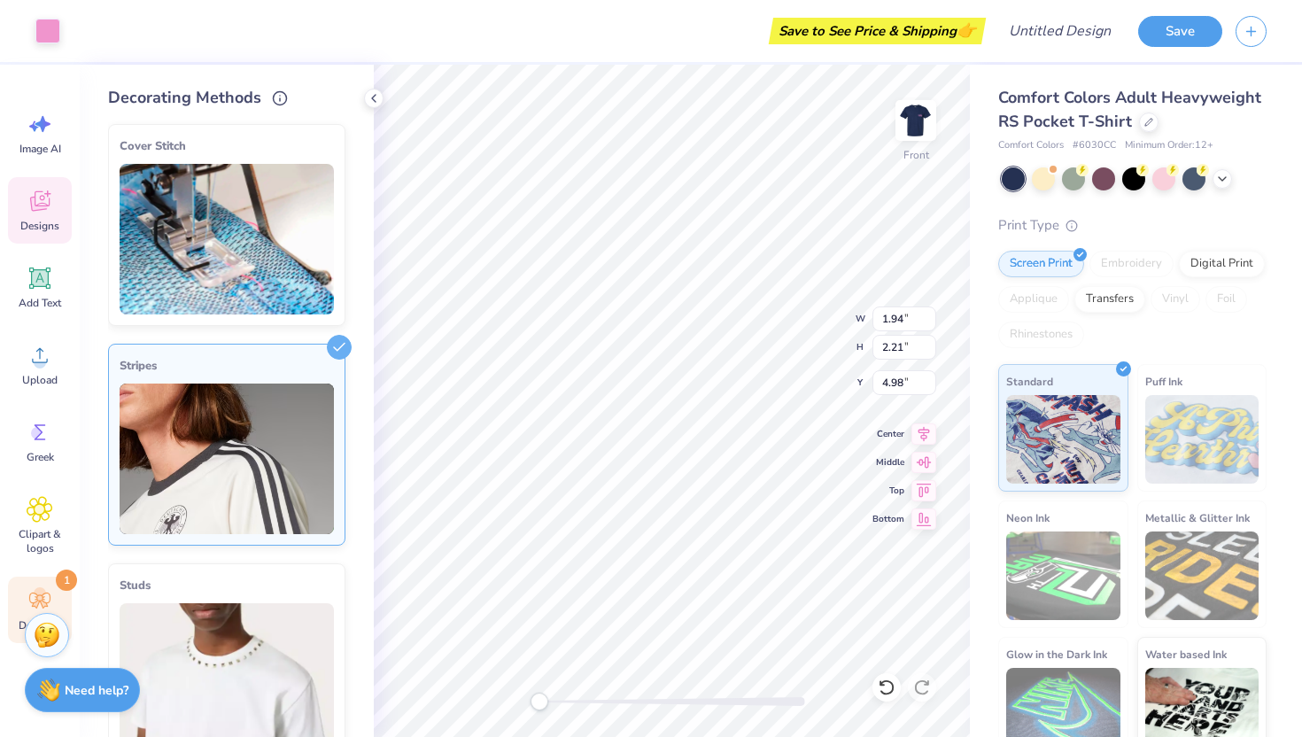
type input "1.94"
type input "2.21"
type input "4.98"
click at [368, 96] on icon at bounding box center [374, 98] width 14 height 14
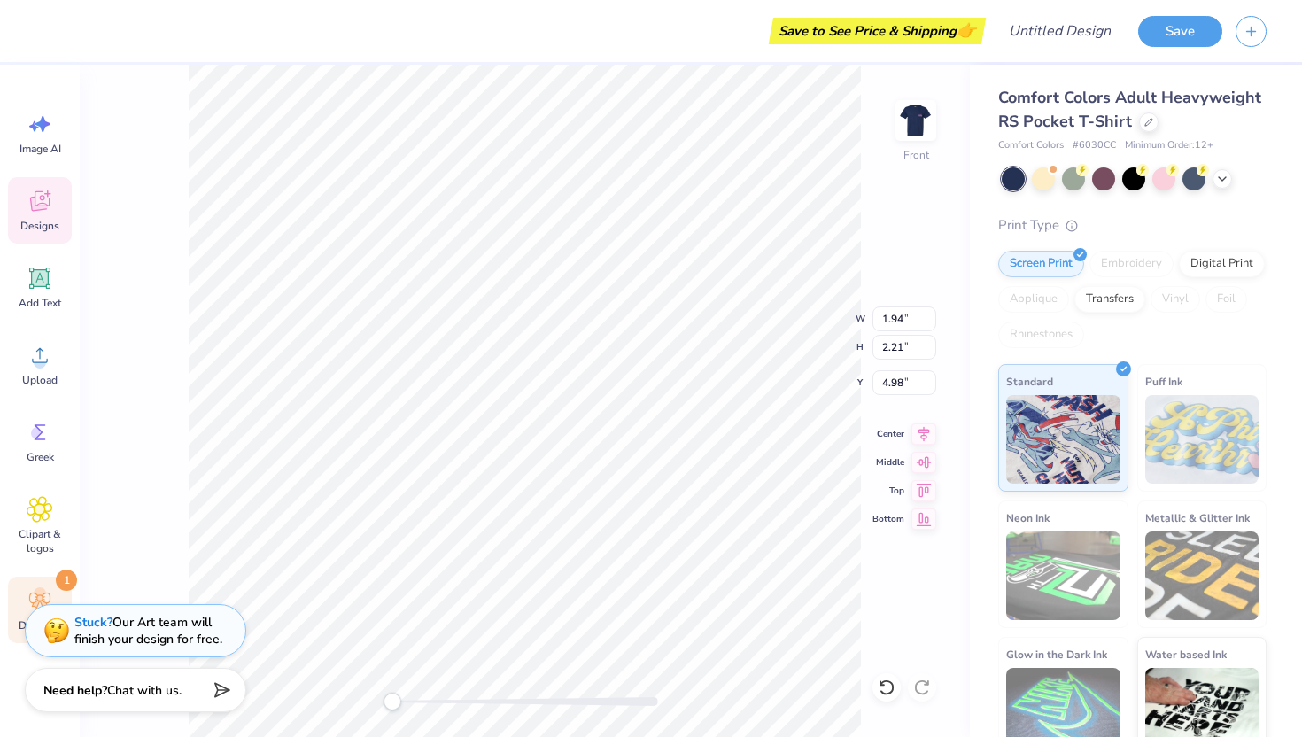
type input "1.96"
type input "5.08"
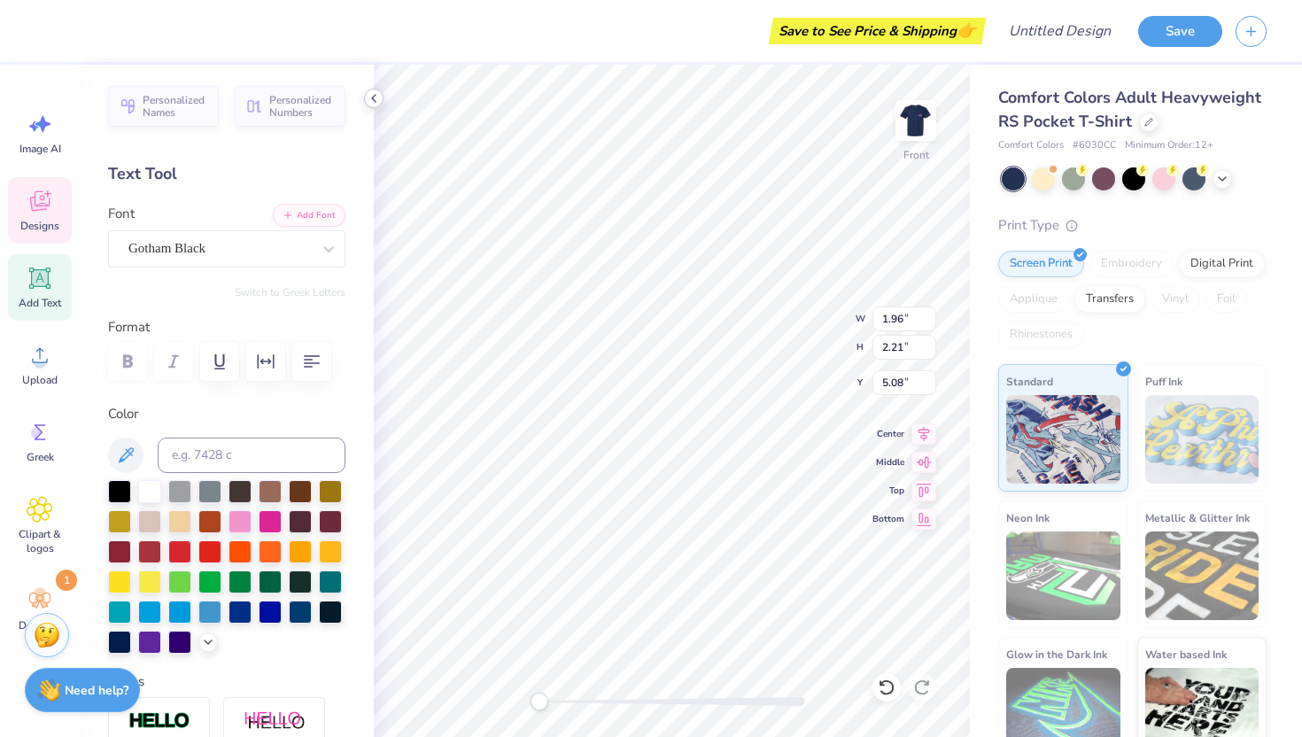
type textarea "T"
type input "1.80"
type input "4.75"
type textarea "H"
type input "1.94"
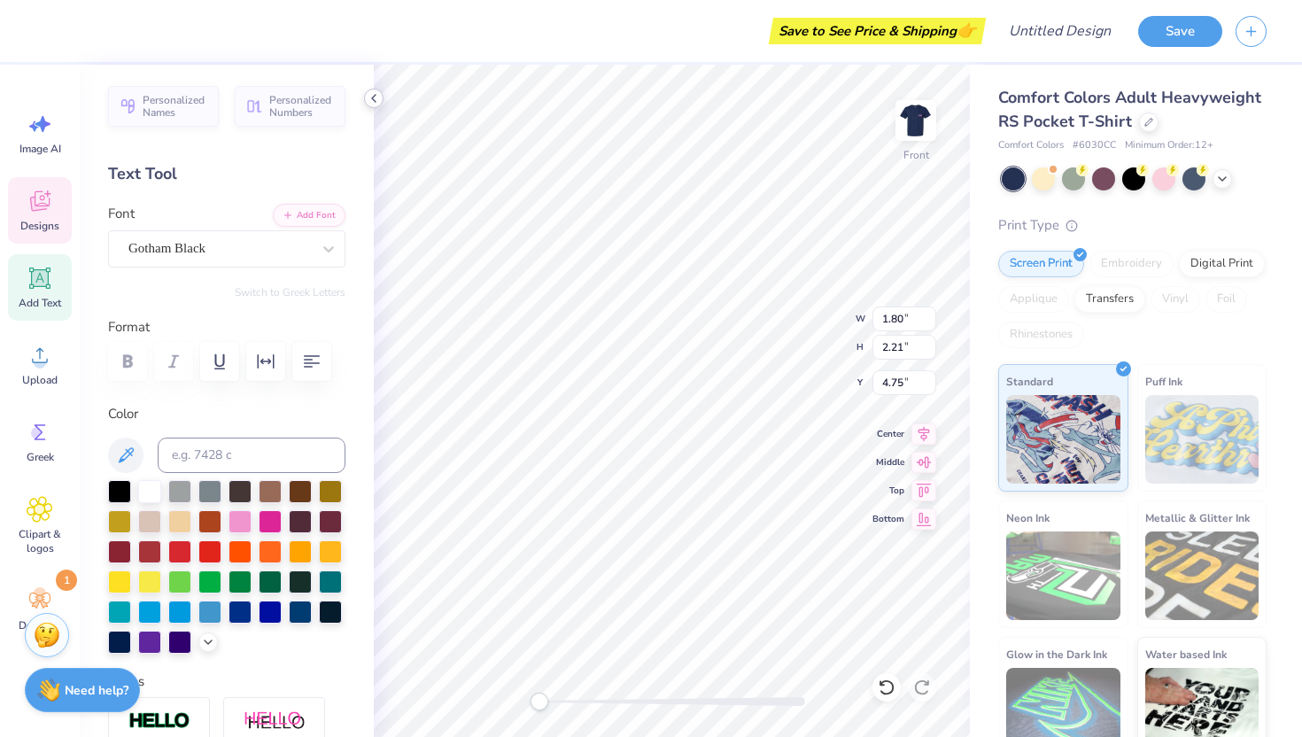
type input "4.98"
type textarea "I"
type input "2.47"
type input "2.23"
type input "5.27"
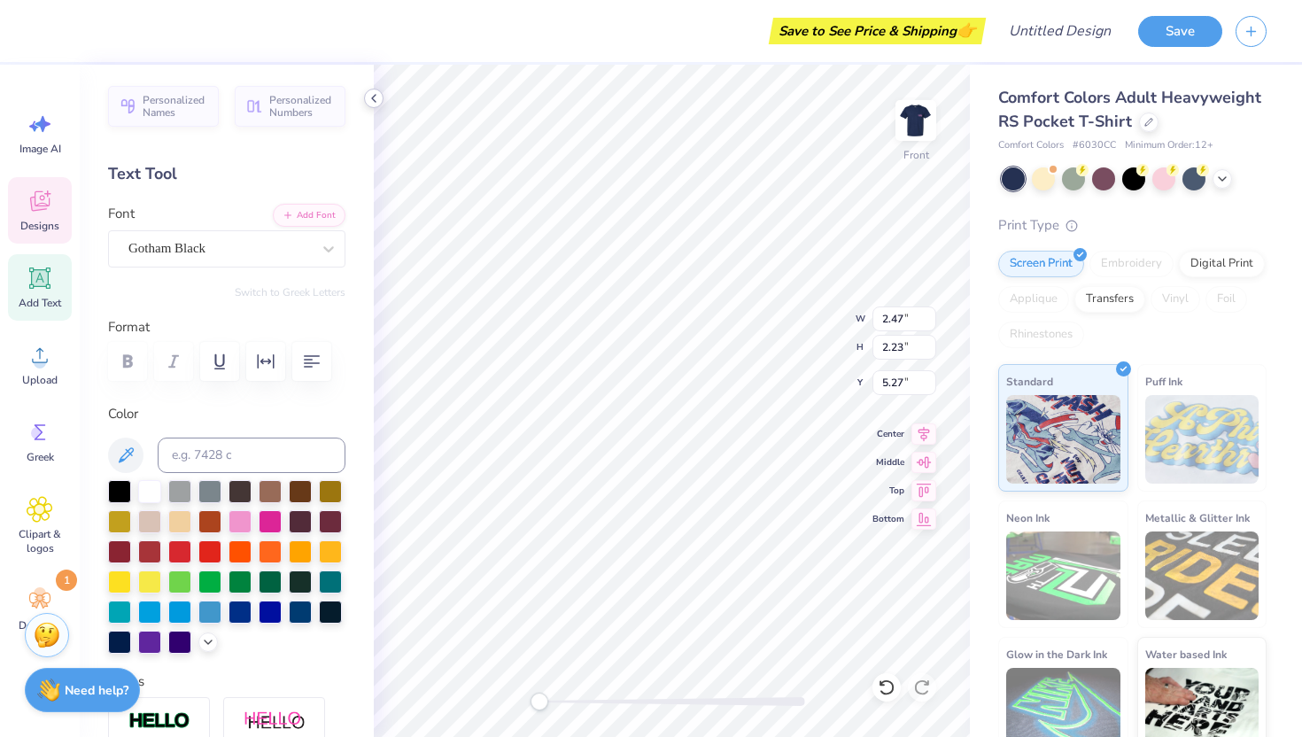
type textarea "N"
type input "1.94"
type input "2.21"
type input "4.63"
type textarea "K"
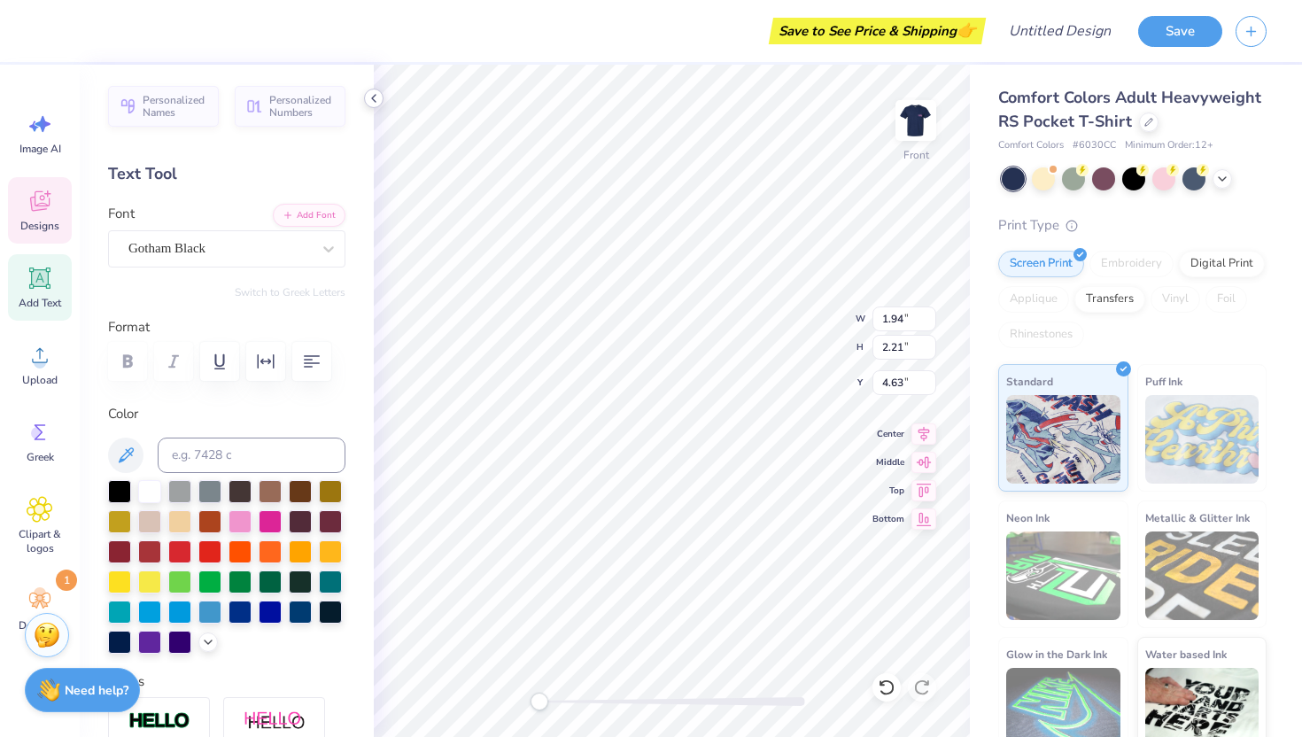
type input "2.47"
type input "2.23"
type input "4.41"
type textarea "P"
type input "2.06"
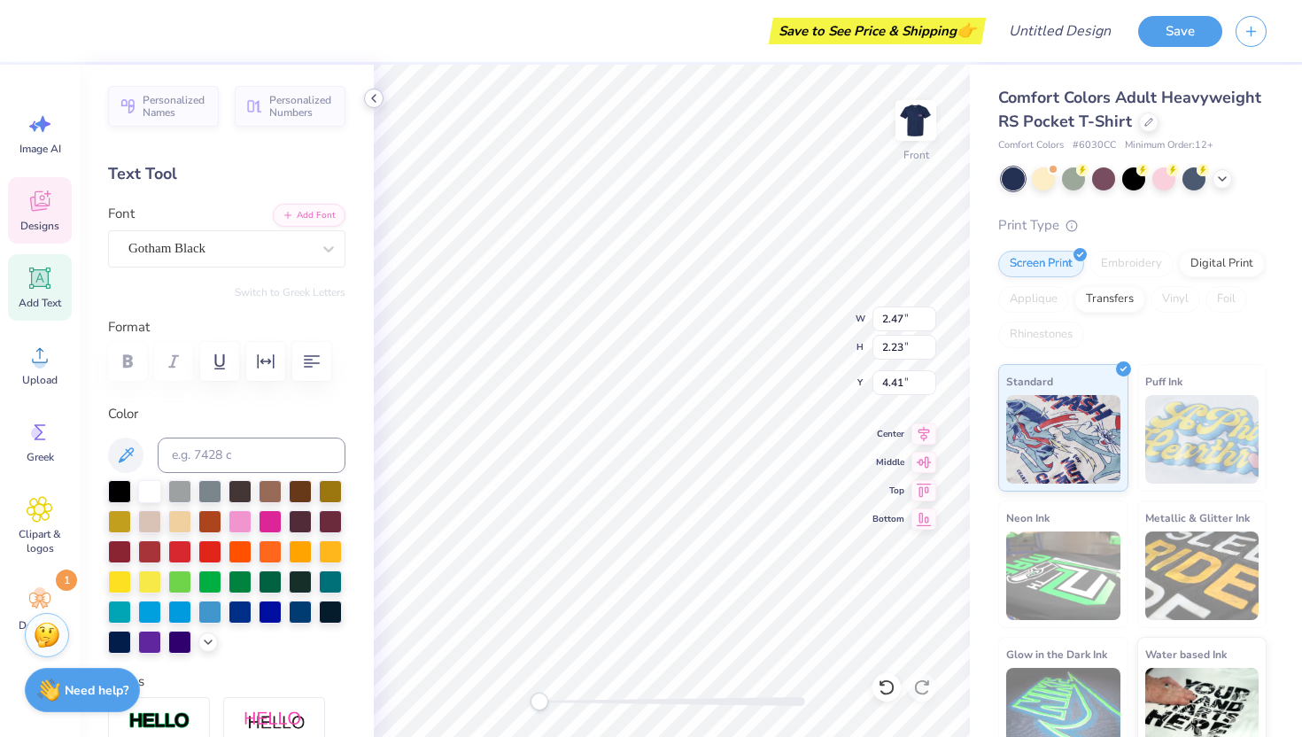
type input "2.25"
type input "4.94"
type textarea "I"
type input "2.47"
type input "2.23"
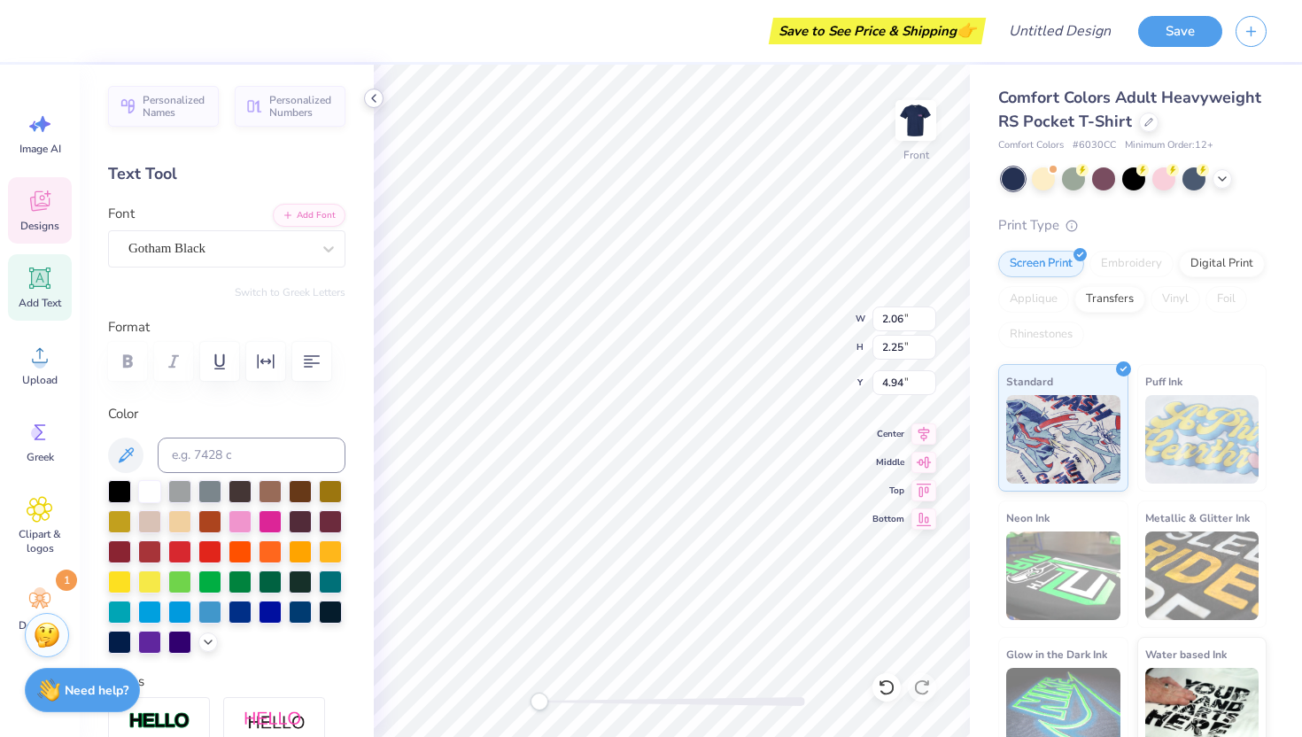
type input "7.86"
type input "1.68"
type input "2.21"
type input "8.15"
type input "1.87"
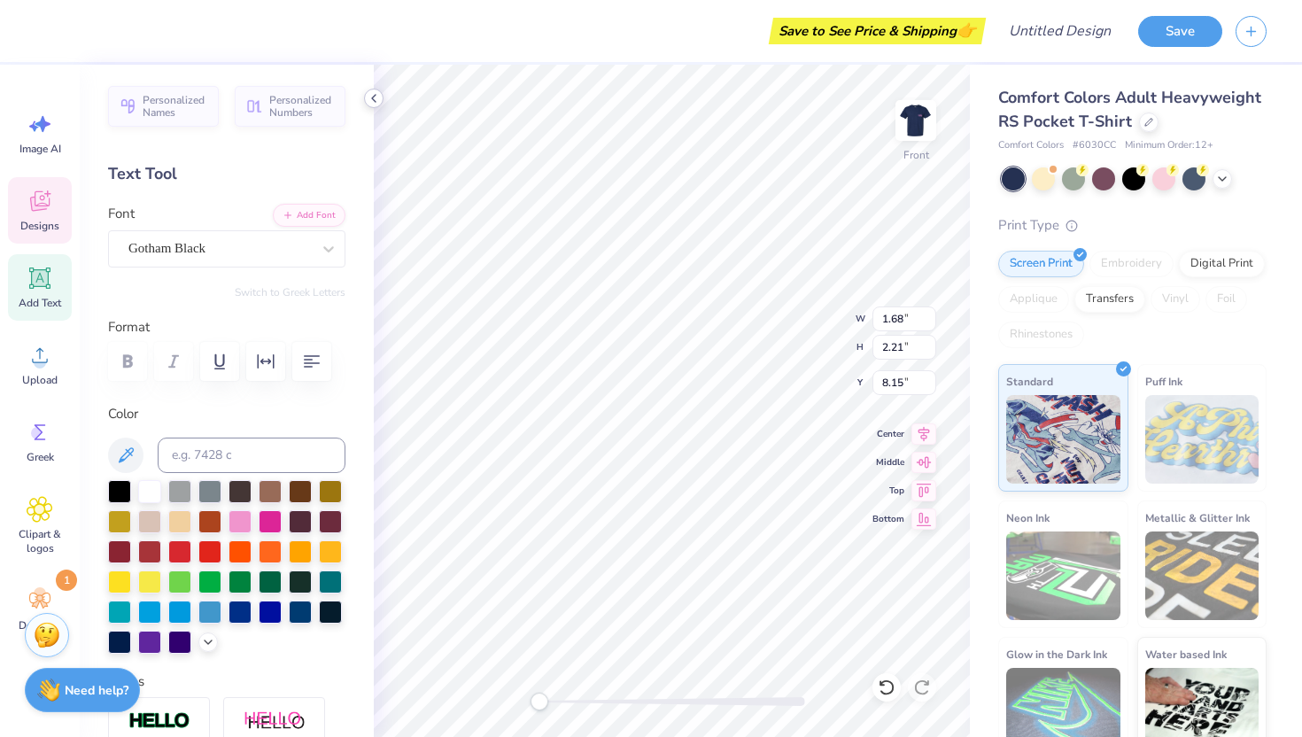
type input "7.87"
type input "2.01"
type input "8.39"
type input "2.47"
type input "2.23"
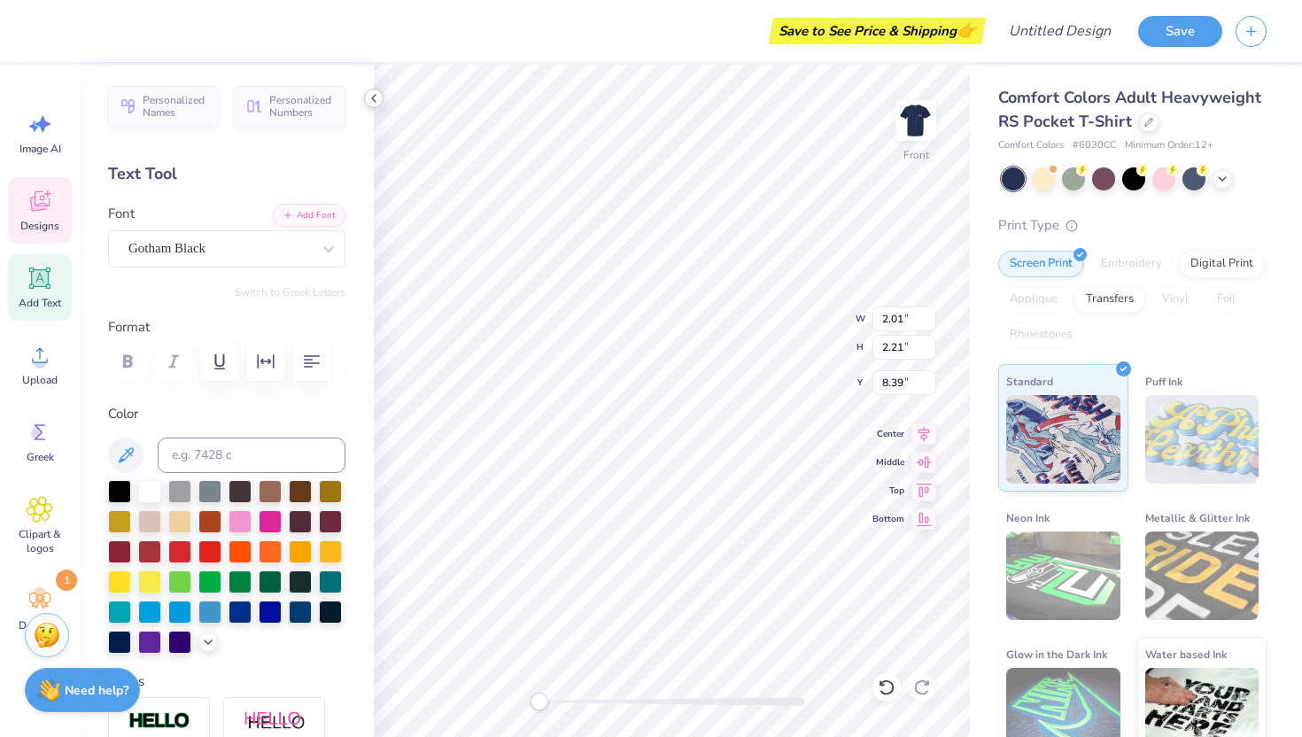
type input "8.13"
type input "2.09"
type input "2.21"
type input "5.27"
type input "2.13"
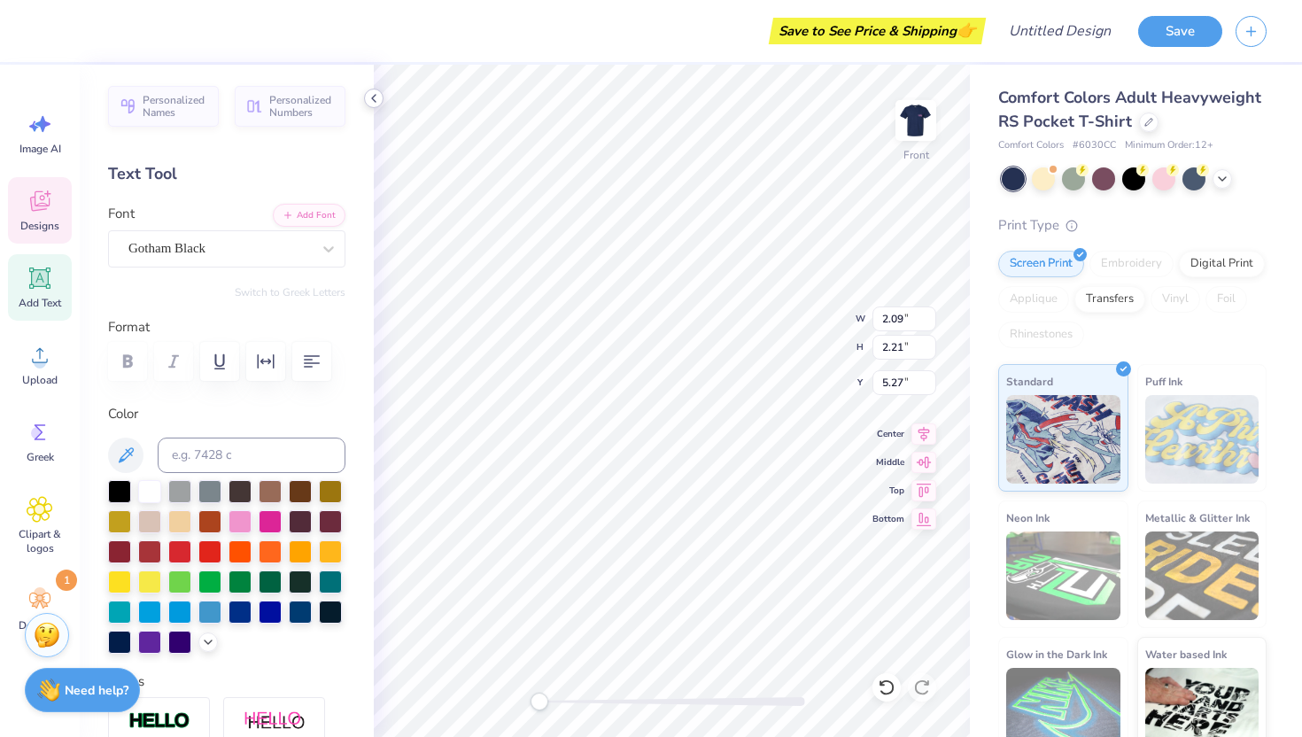
type input "4.63"
type input "1.87"
type input "4.41"
type input "2.13"
type input "4.96"
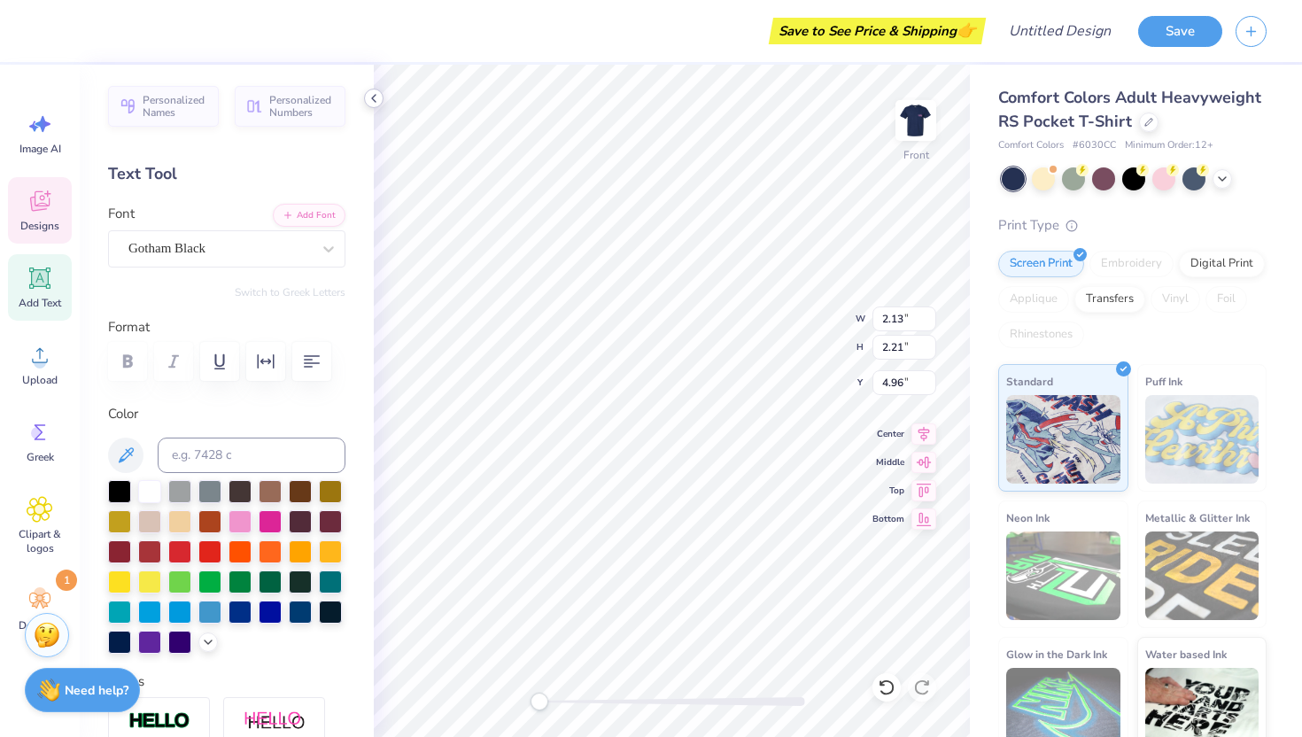
type input "2.09"
type input "4.63"
type input "0.62"
type input "4.96"
type input "2.09"
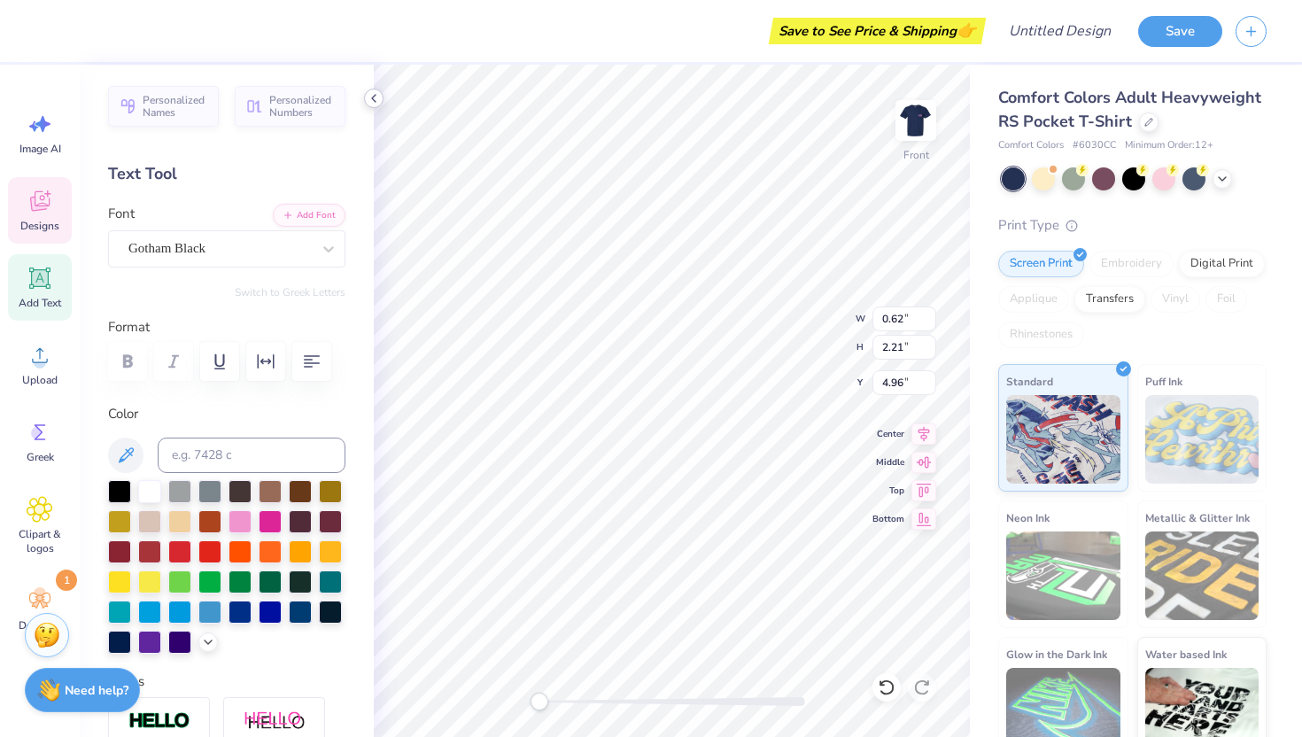
type input "4.75"
type input "2.13"
type input "4.98"
type input "0.62"
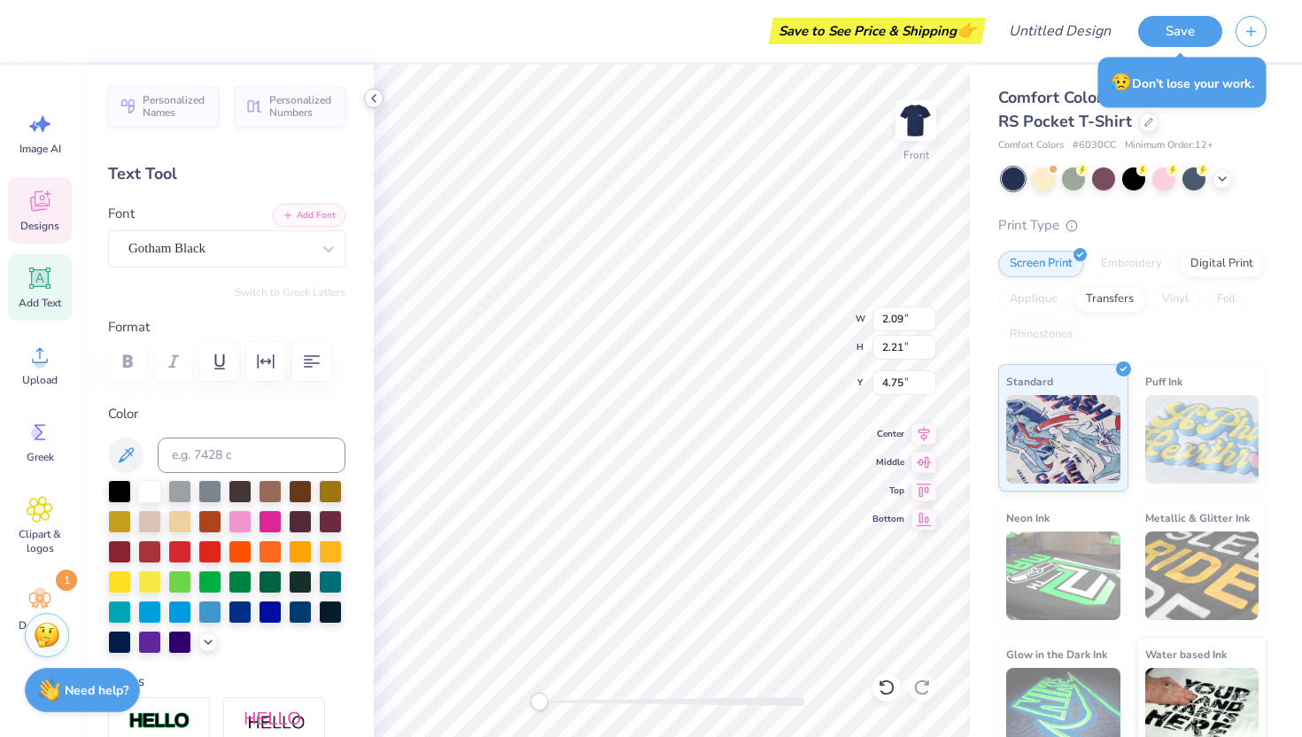
type input "2.09"
type input "4.75"
type input "2.13"
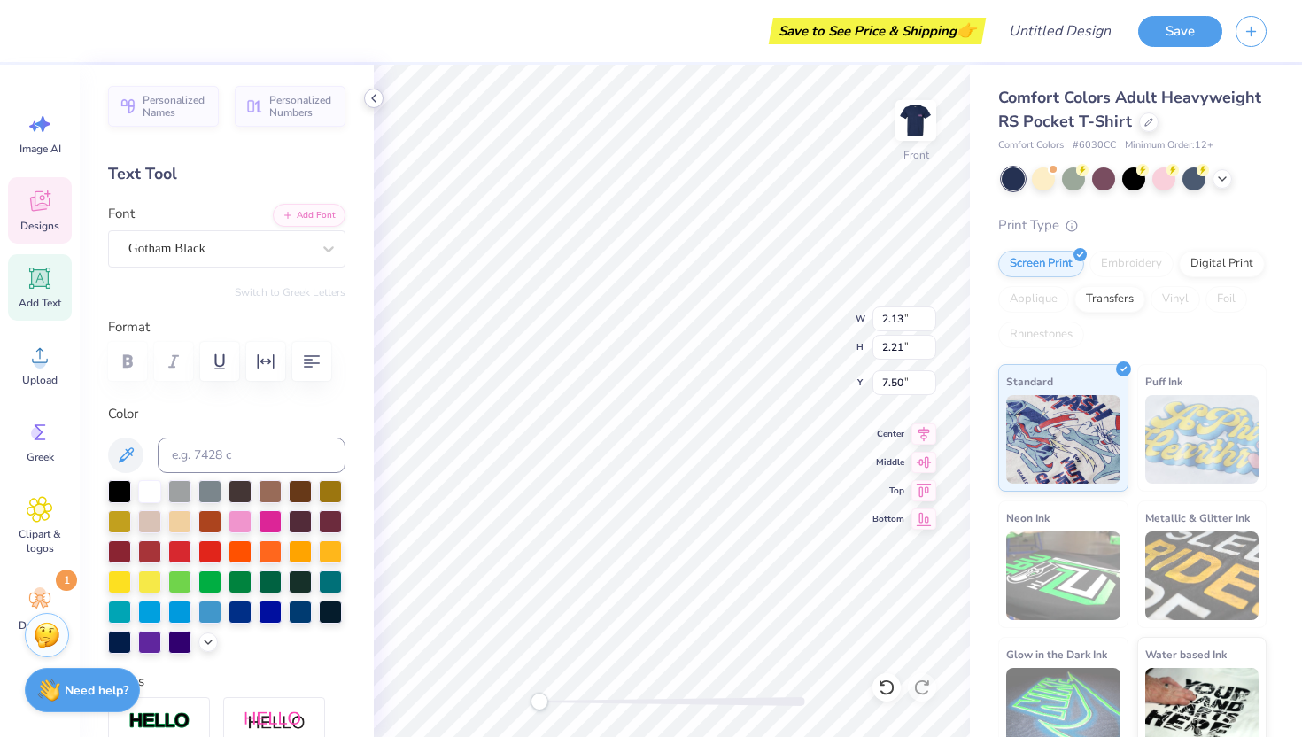
type input "0.62"
type input "8.00"
type input "2.13"
type input "2.21"
type input "8.00"
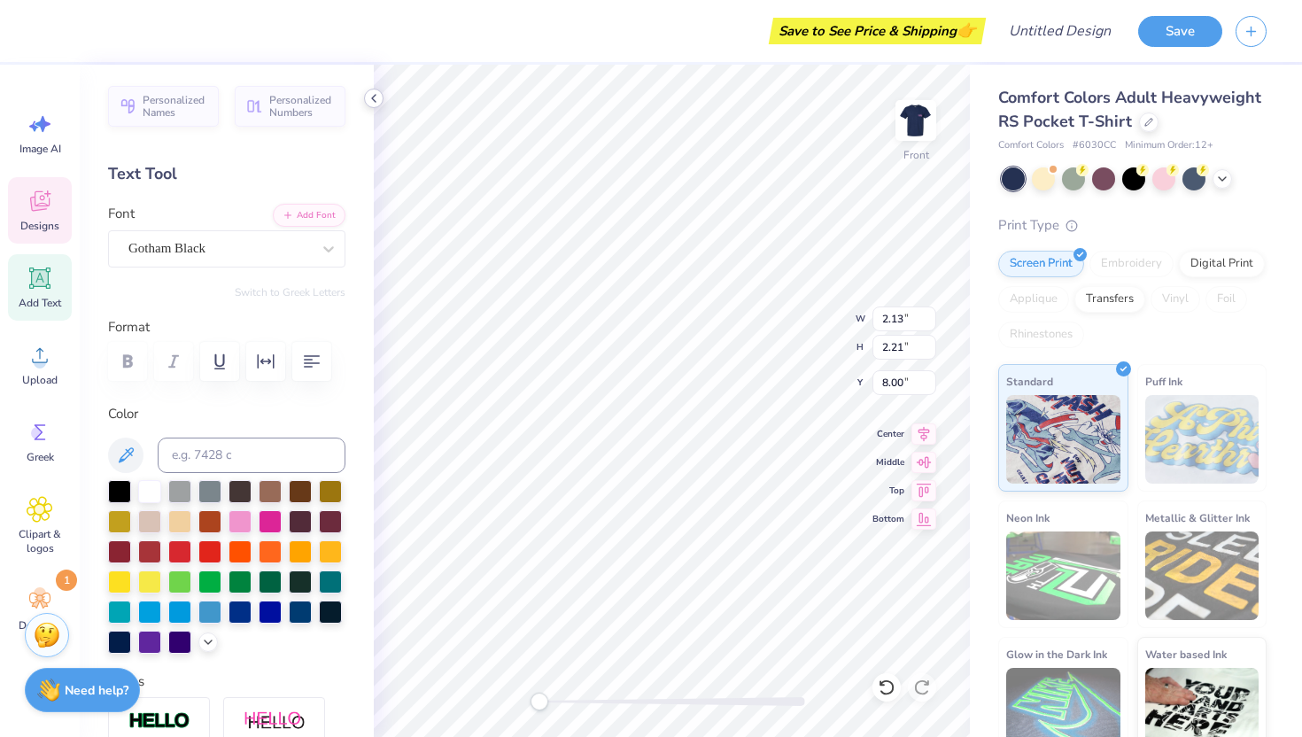
type input "2.09"
type input "7.50"
type input "0.62"
type input "8.00"
type input "1.87"
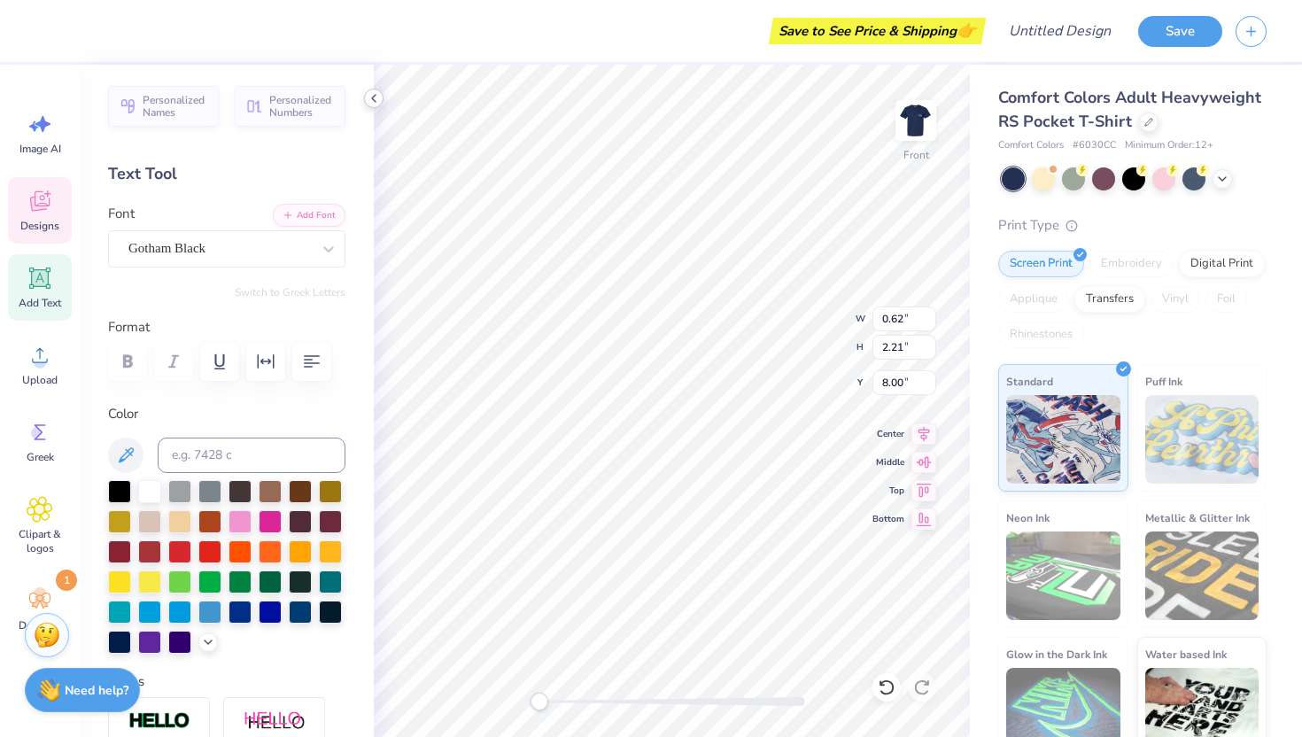
type input "7.74"
type input "0.62"
type input "7.50"
type input "2.09"
type input "7.81"
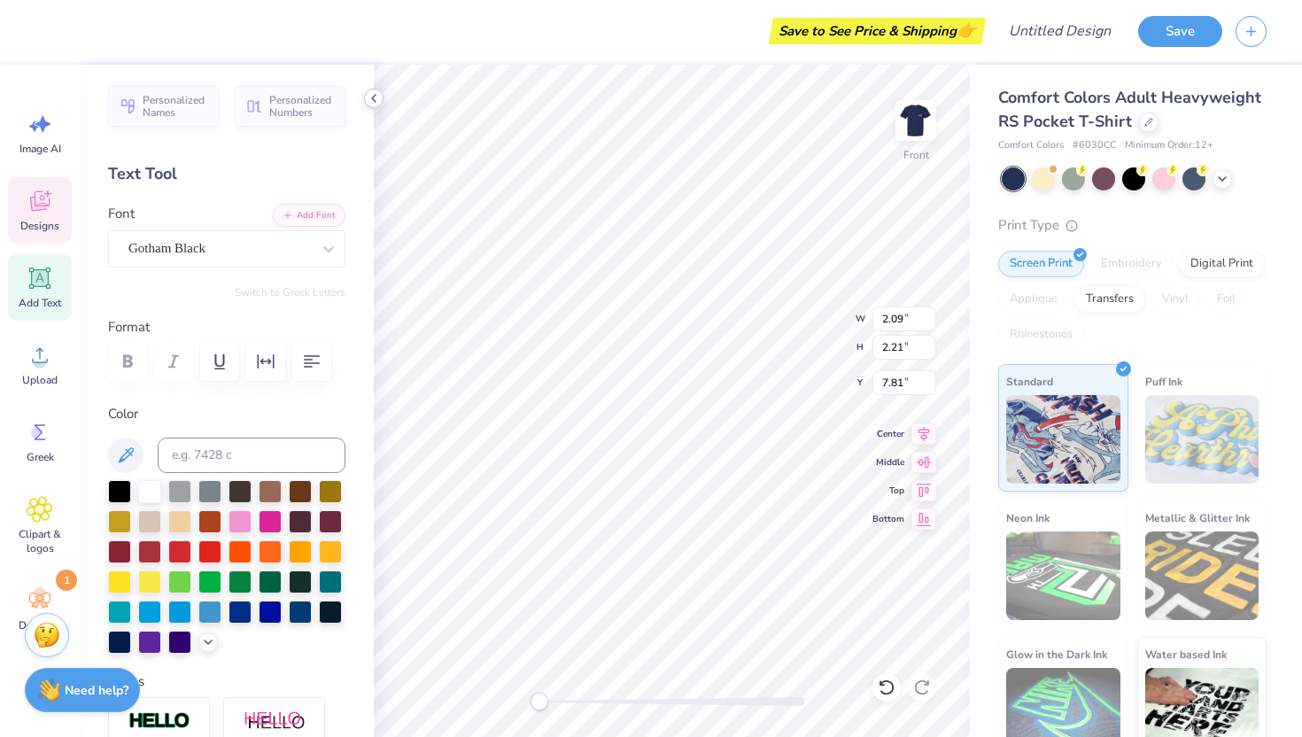
type input "2.13"
type input "7.50"
type input "1.87"
type input "7.50"
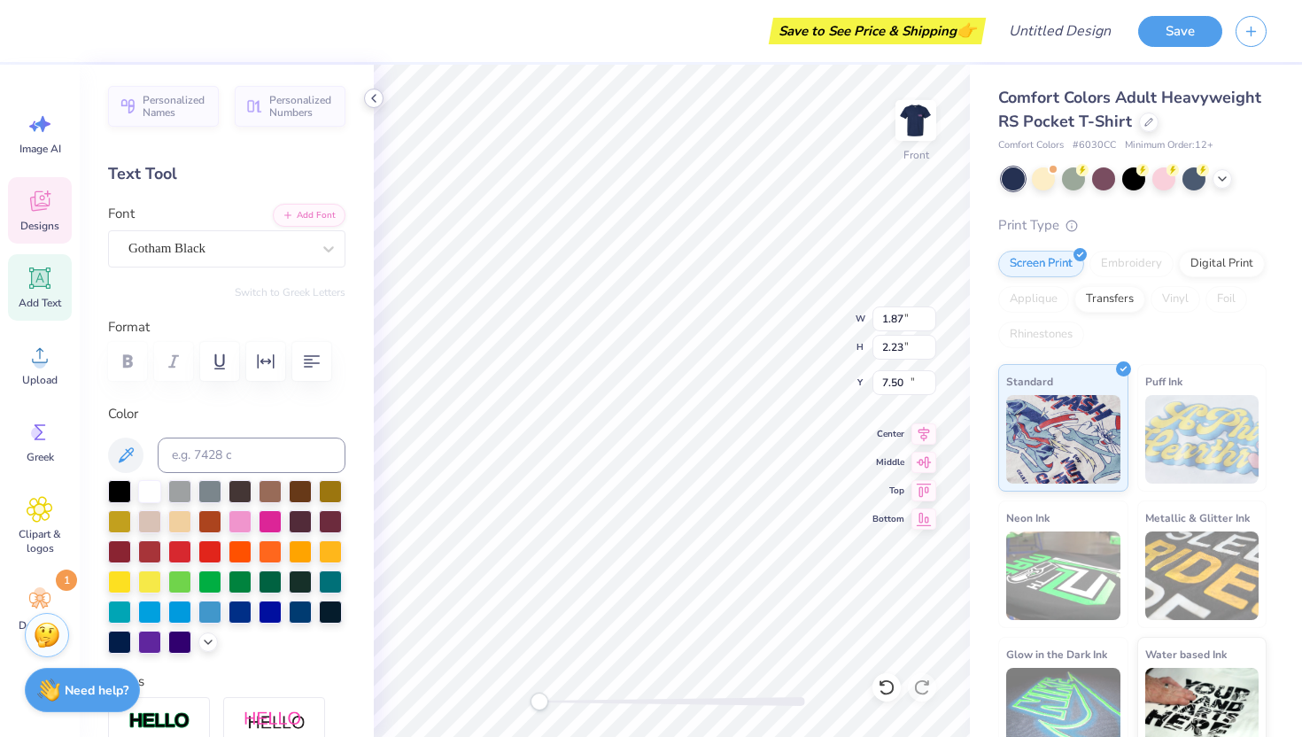
type input "2.47"
type input "2.23"
type input "13.14"
type textarea "T"
type input "1.68"
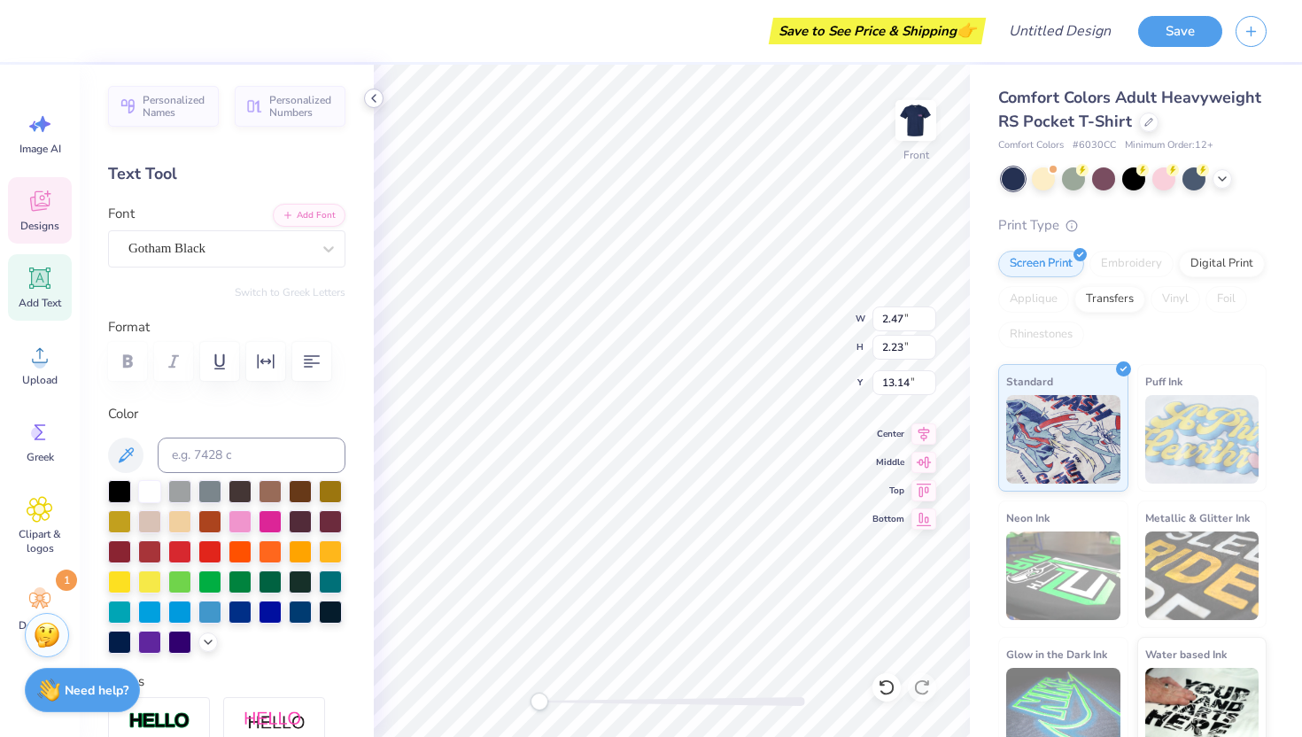
type input "2.21"
type input "13.91"
type textarea "H"
type input "2.01"
type input "13.91"
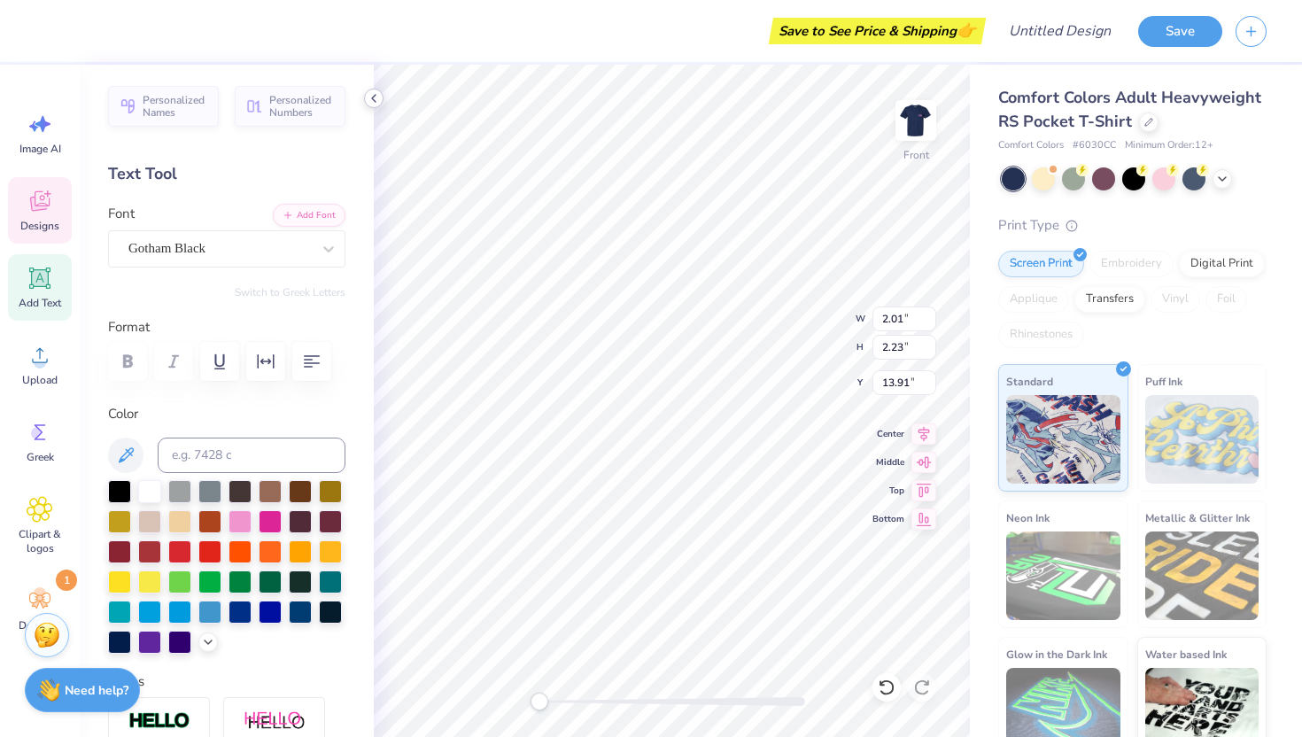
type input "2.47"
type input "2.23"
type input "11.35"
type textarea "I"
type input "1.87"
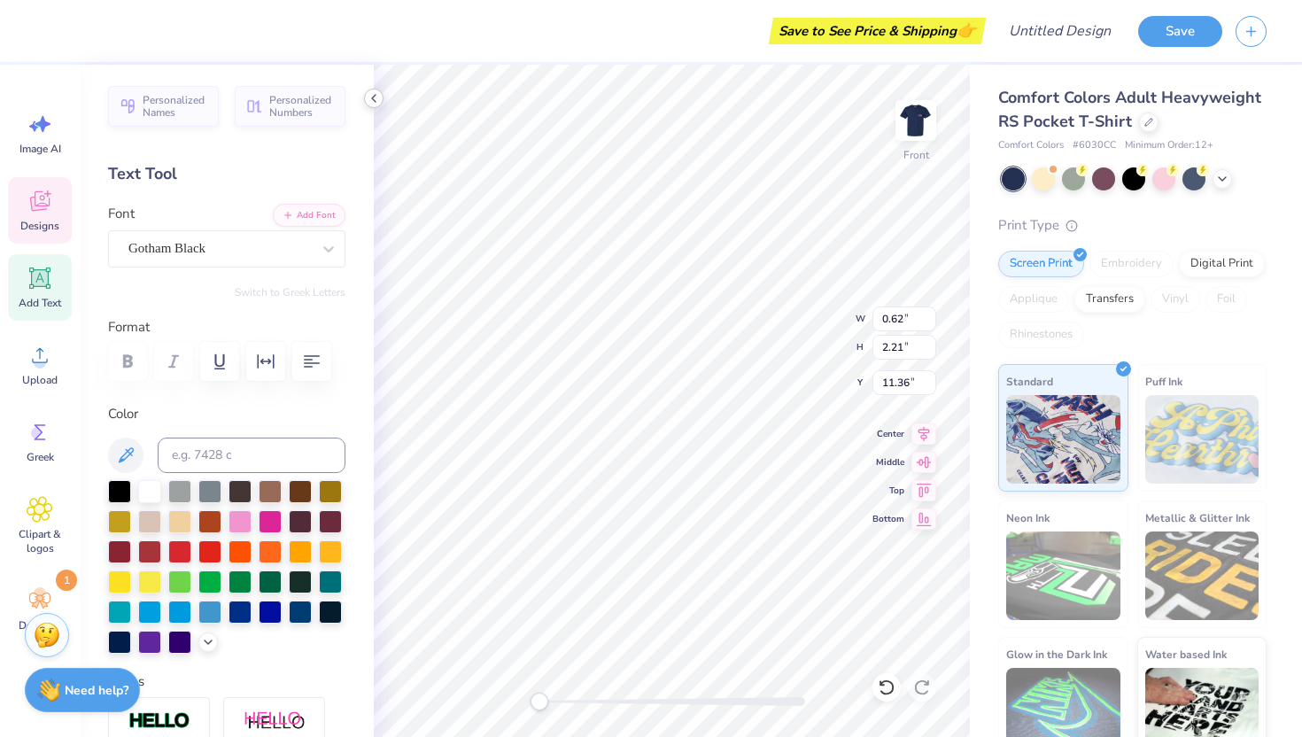
type input "13.91"
type textarea "N"
type input "2.01"
type input "14.25"
type textarea "K"
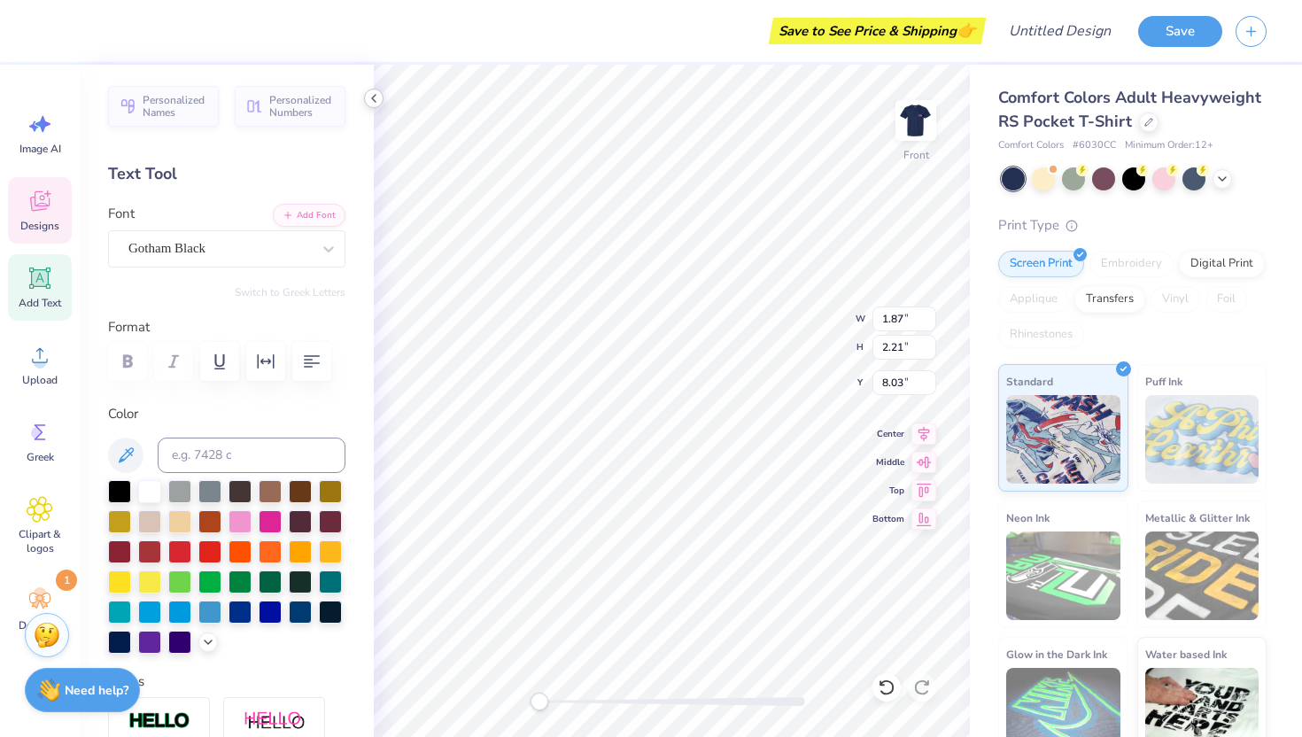
type input "0.62"
type input "7.77"
type input "2.09"
type input "8.03"
type input "2.13"
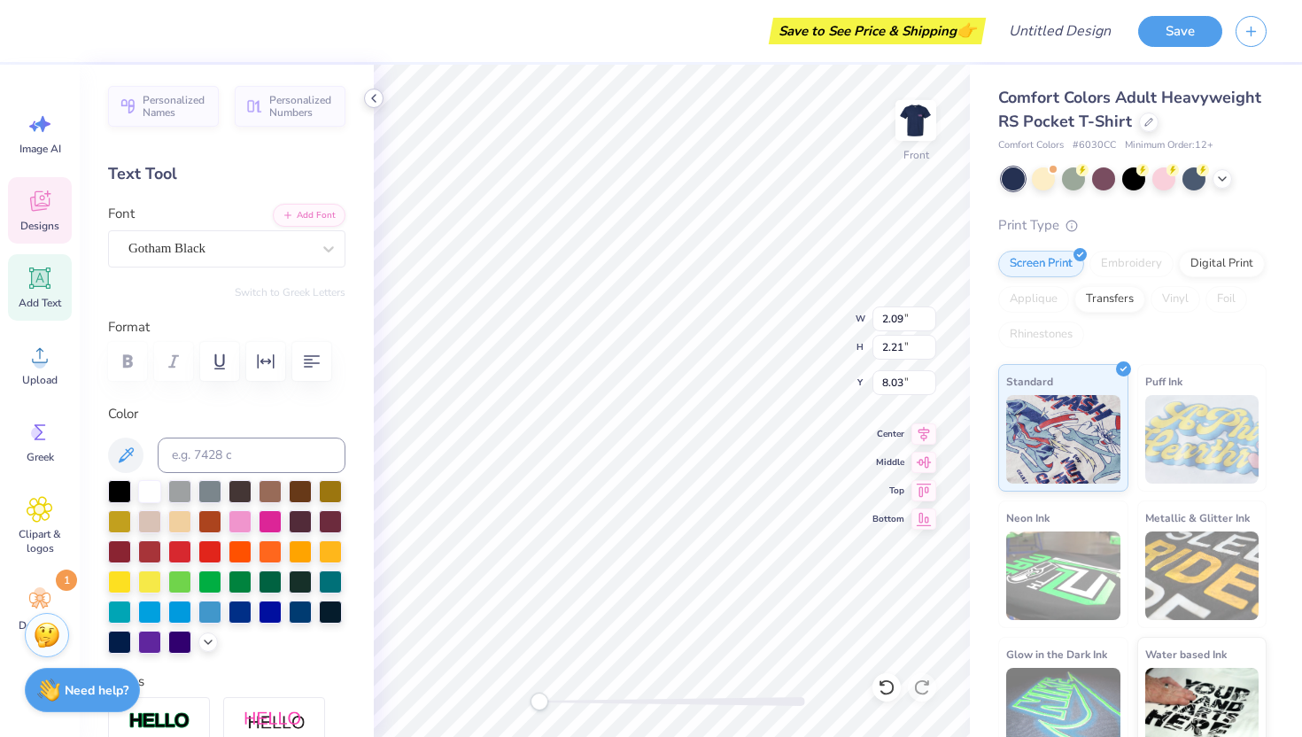
type input "7.50"
type input "1.94"
type input "4.98"
type input "2.01"
type input "4.75"
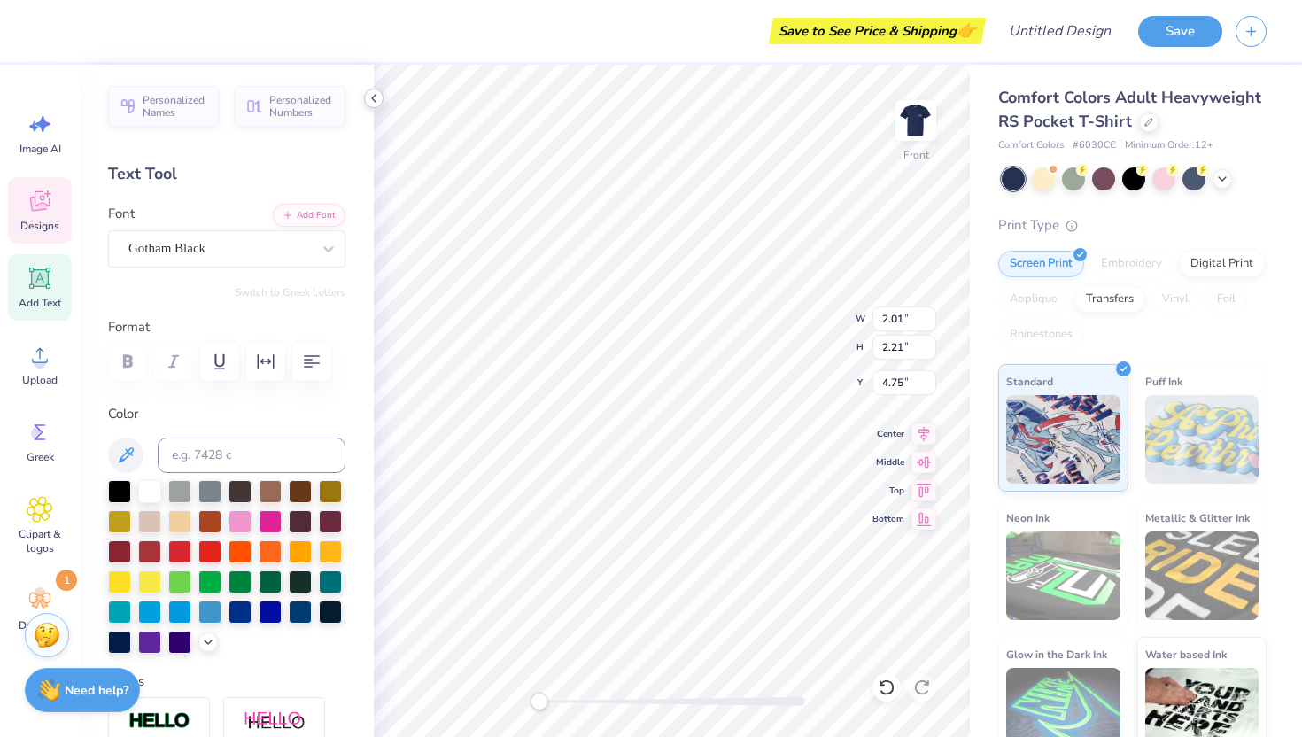
type input "0.62"
type input "4.98"
type input "2.09"
type input "4.75"
type input "2.13"
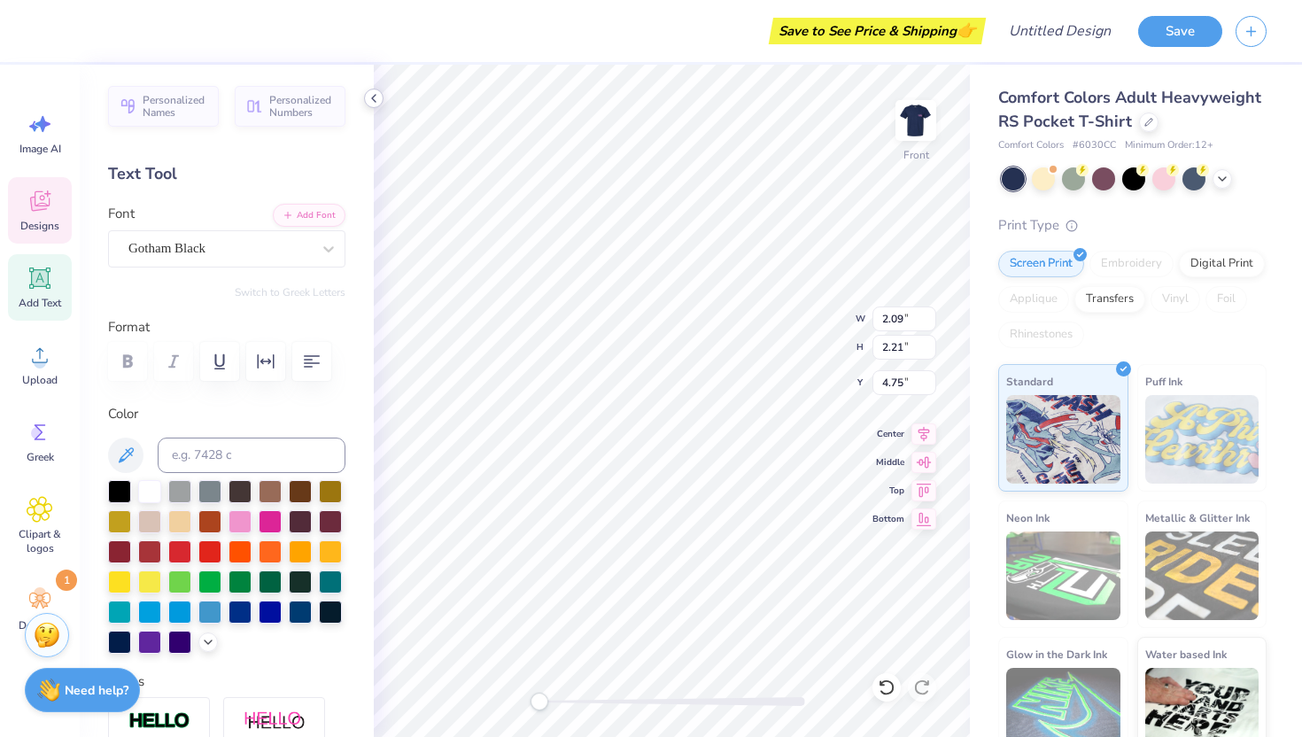
type input "4.98"
type input "1.94"
type input "10.98"
type input "2.01"
type input "10.68"
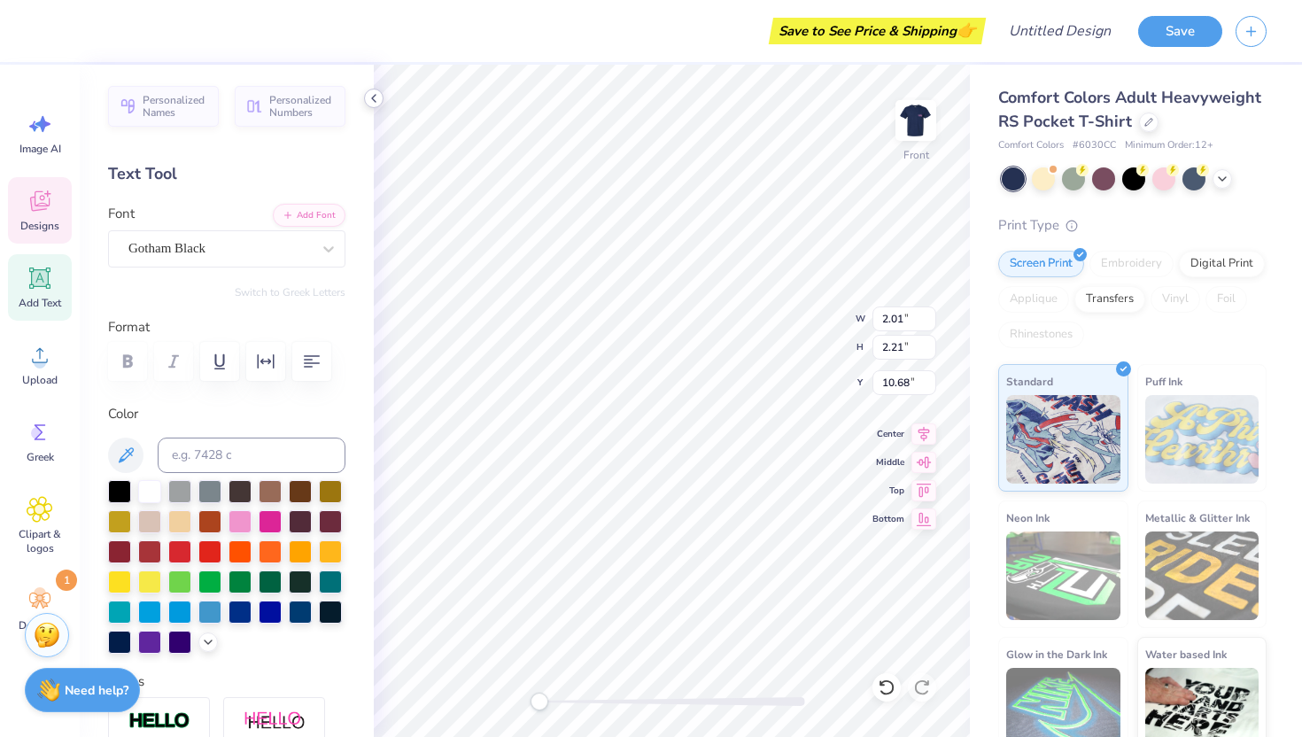
type input "0.62"
type input "11.26"
type input "2.09"
type input "10.98"
type input "2.13"
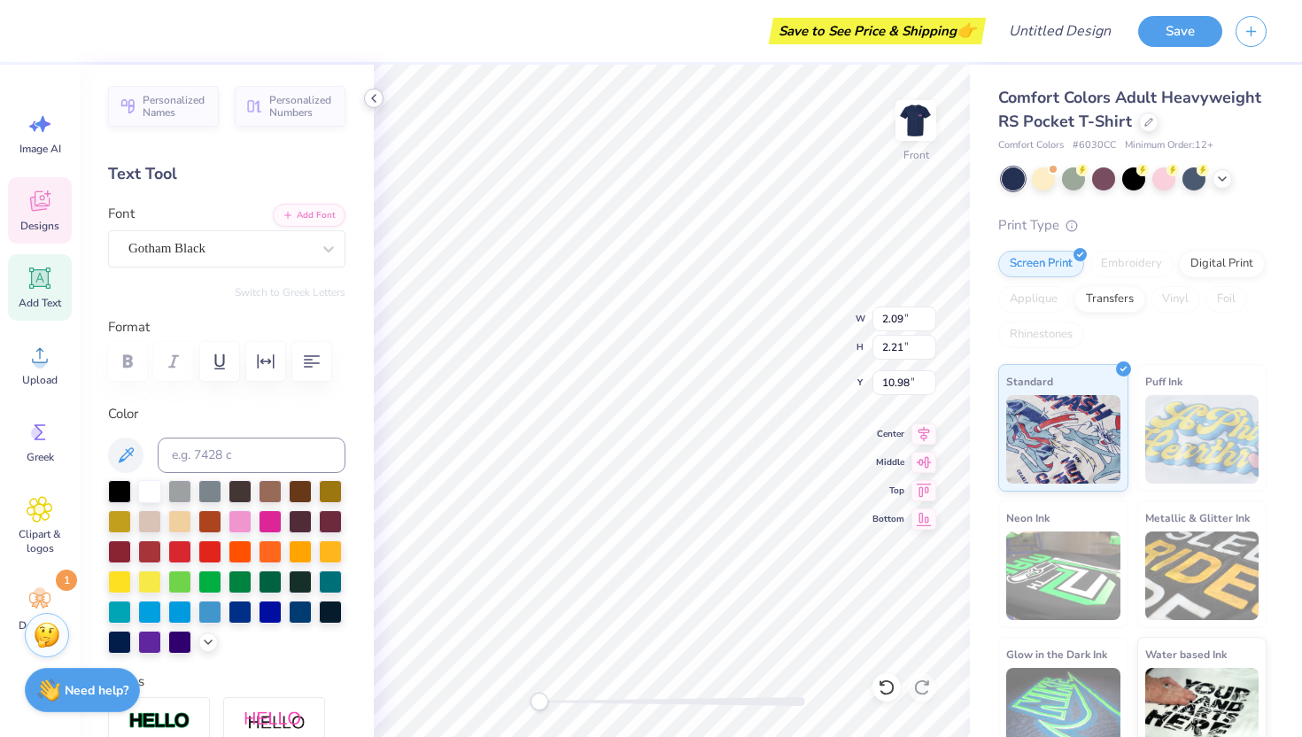
type input "10.68"
type input "2.09"
type input "8.03"
type input "2.09"
type input "7.75"
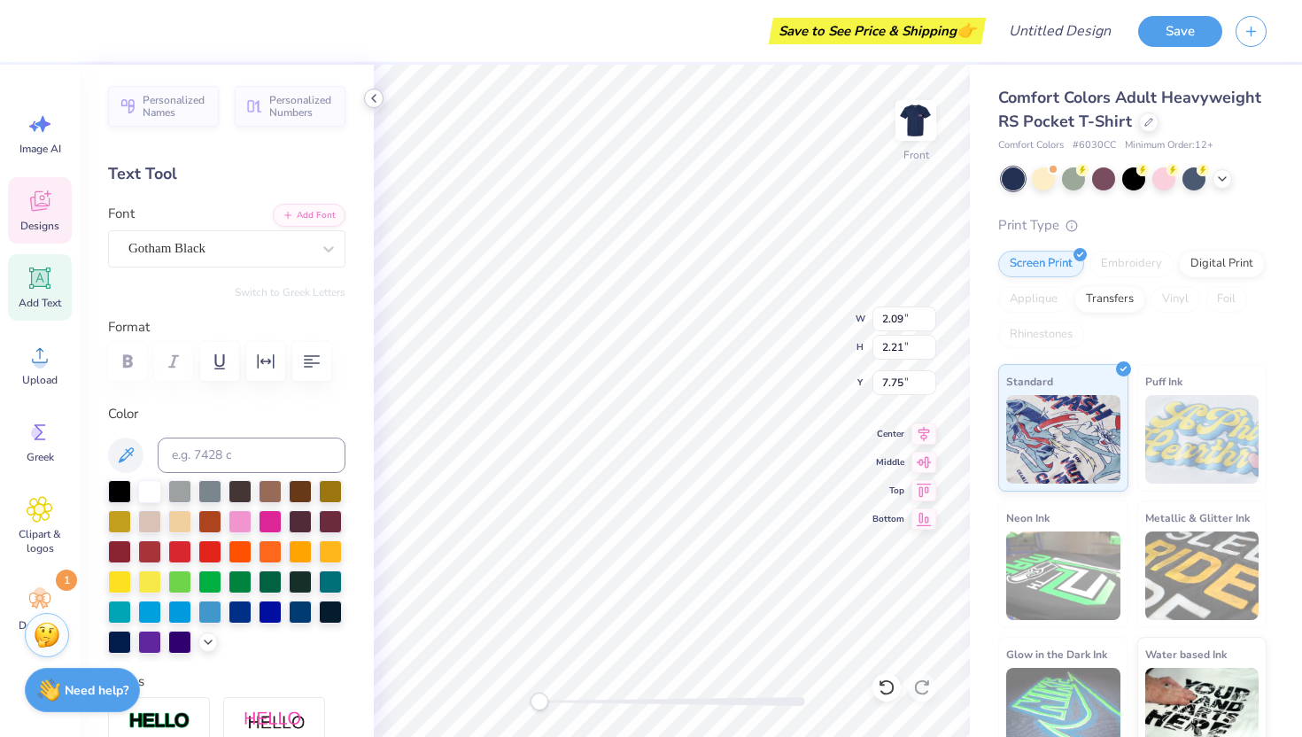
type input "0.62"
type input "7.48"
type input "1.87"
type input "8.03"
type input "2.09"
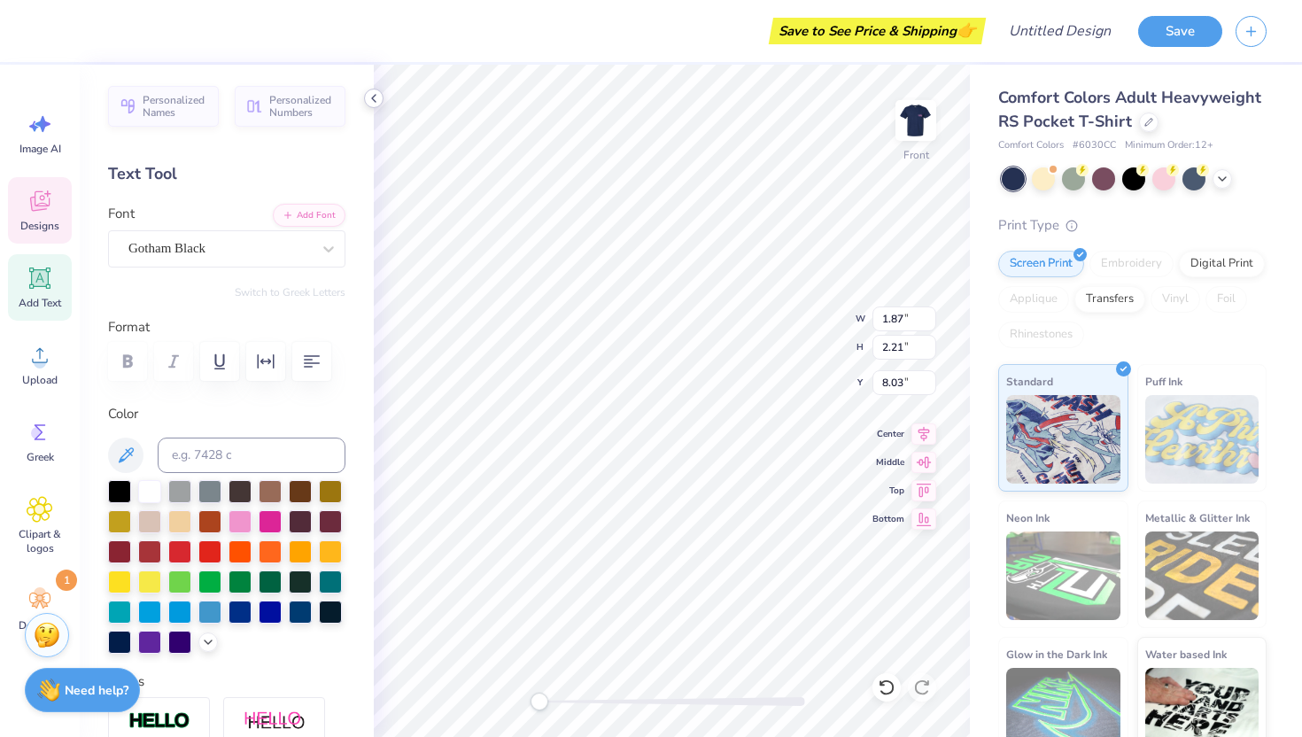
type input "7.48"
type input "2.13"
type input "7.20"
type input "2.09"
type input "7.75"
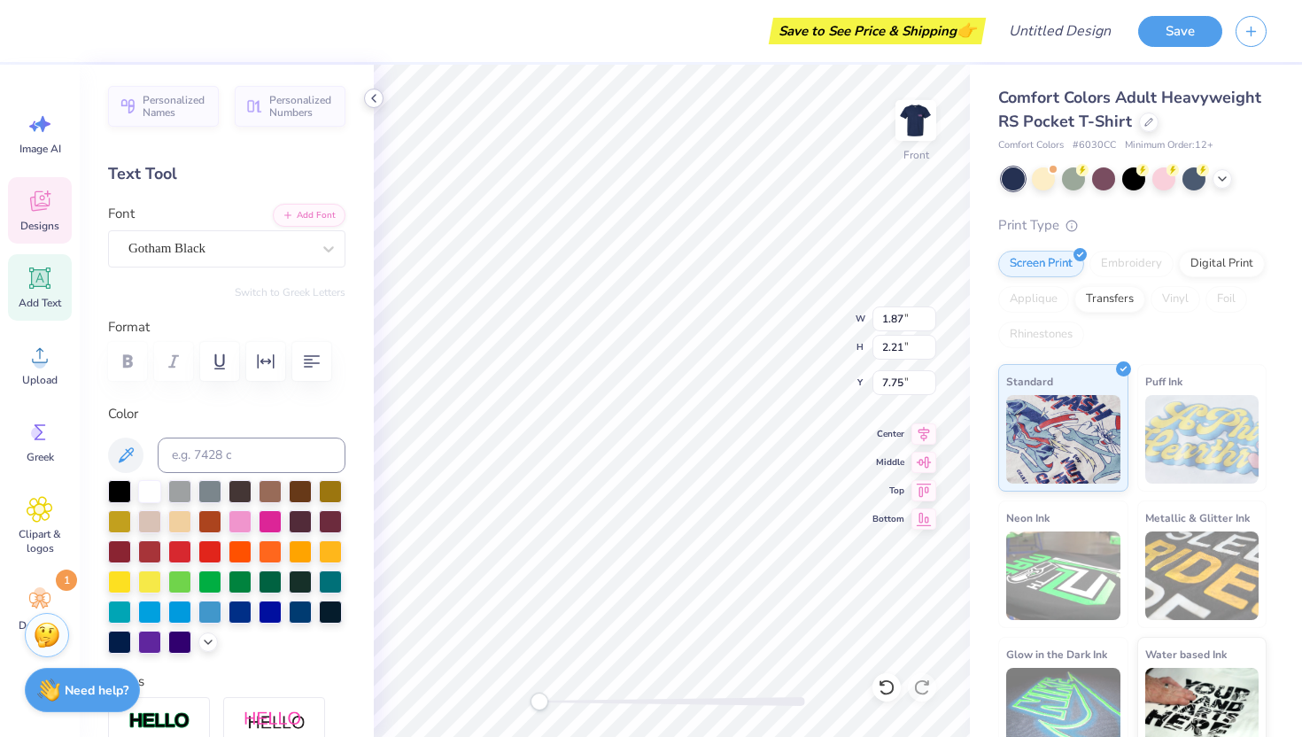
type input "0.62"
type input "7.48"
type input "2.09"
type input "10.98"
type input "0.62"
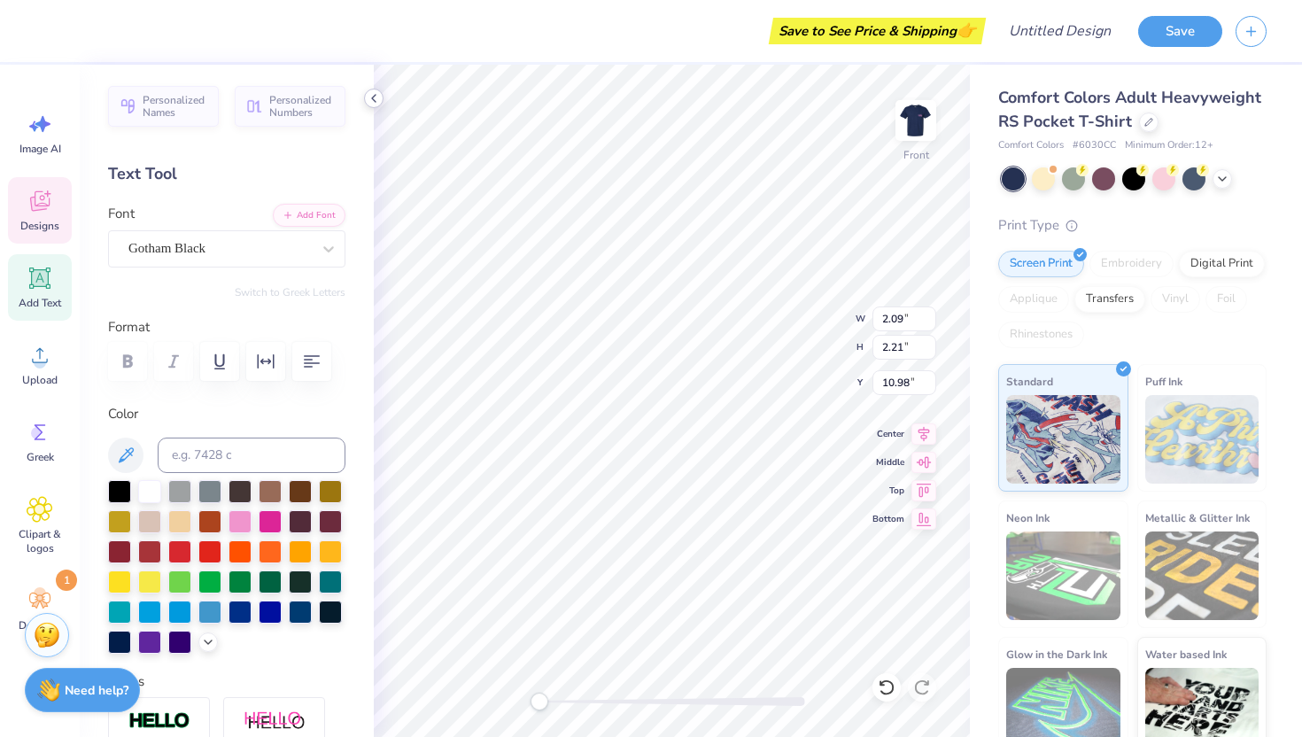
type input "11.26"
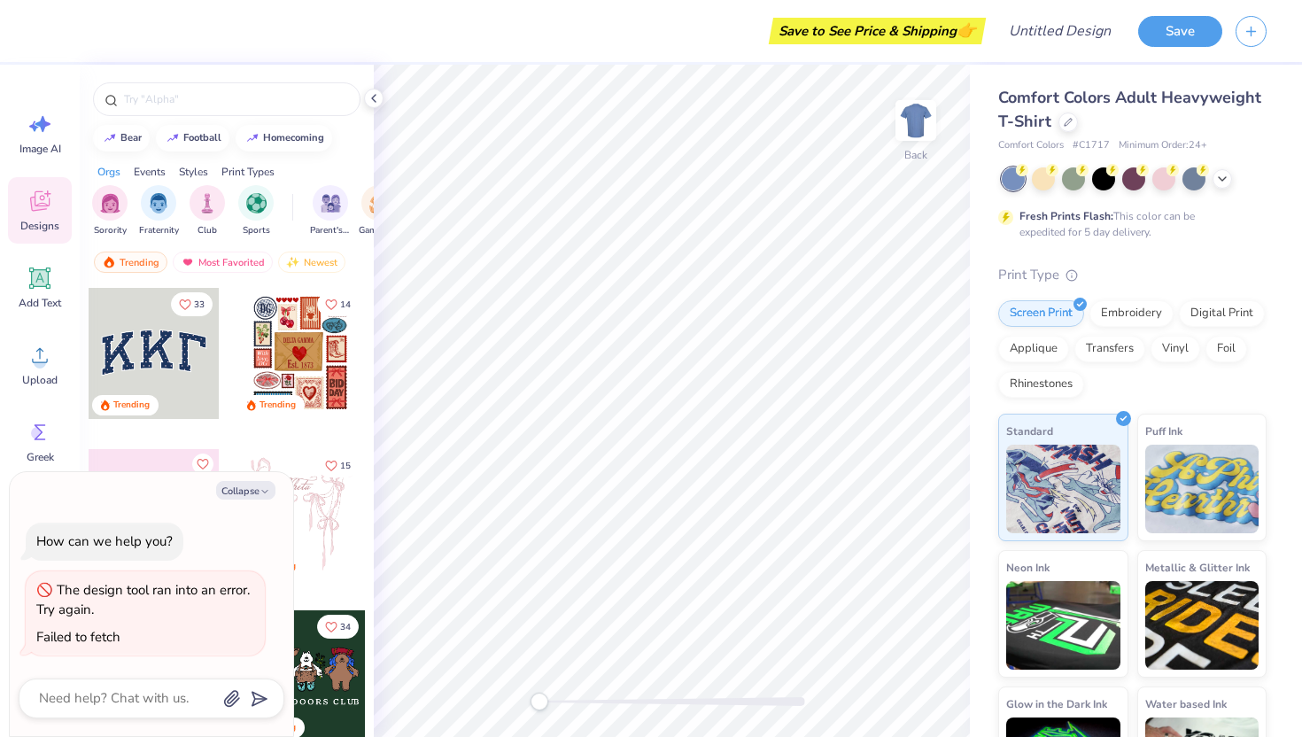
click at [1072, 132] on div "Comfort Colors Adult Heavyweight T-Shirt" at bounding box center [1132, 110] width 268 height 48
click at [1067, 125] on div at bounding box center [1068, 120] width 19 height 19
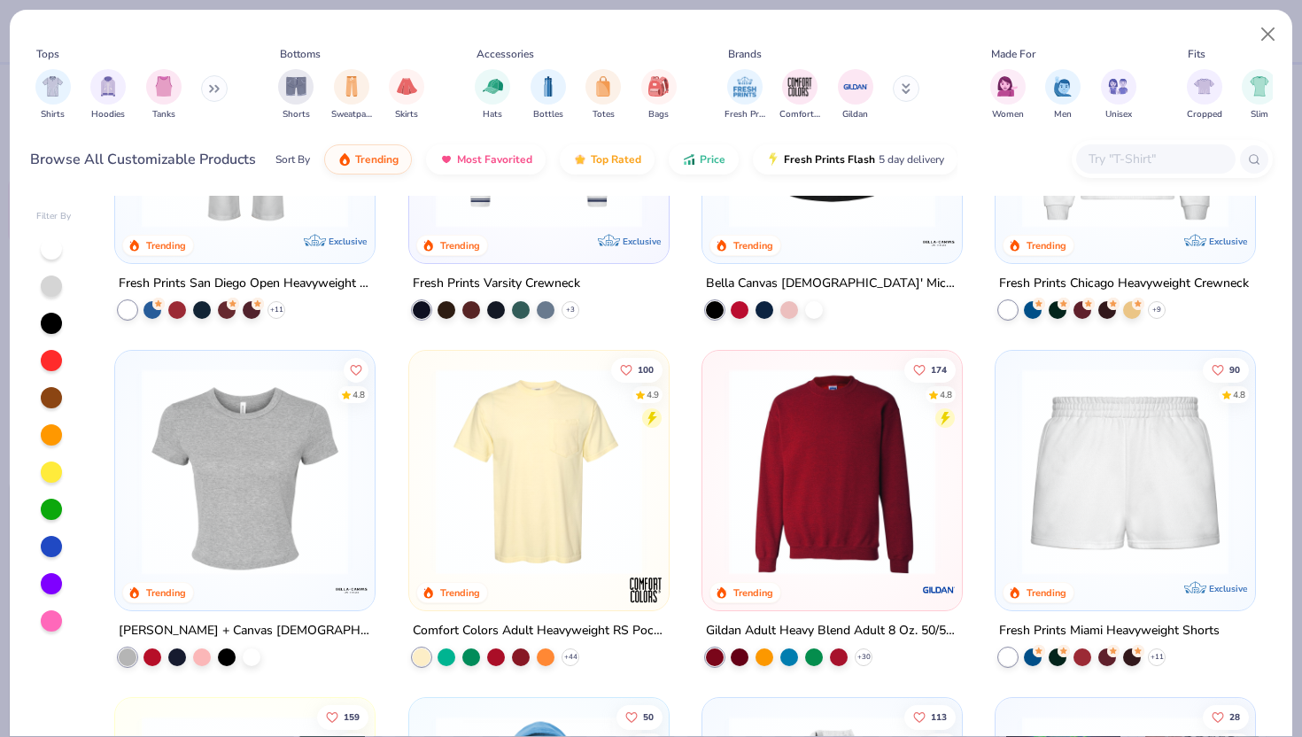
scroll to position [985, 0]
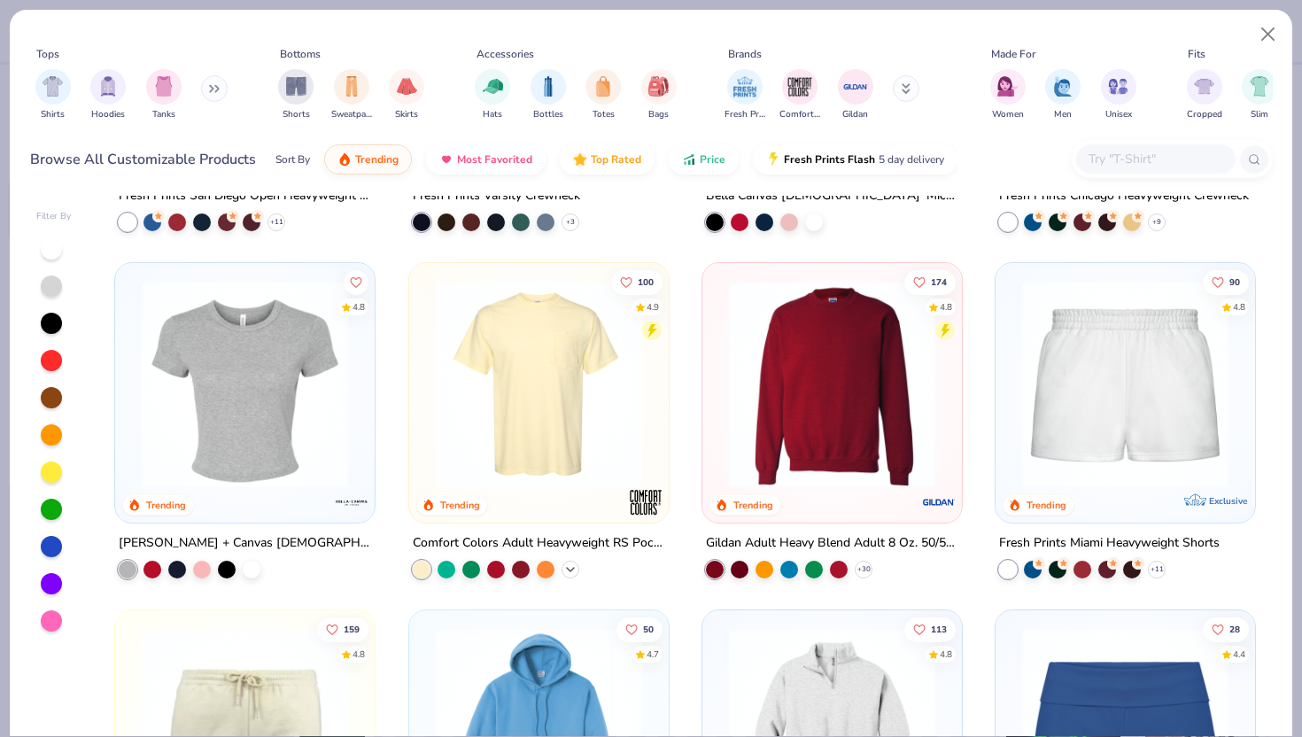
click at [567, 569] on icon at bounding box center [570, 569] width 14 height 14
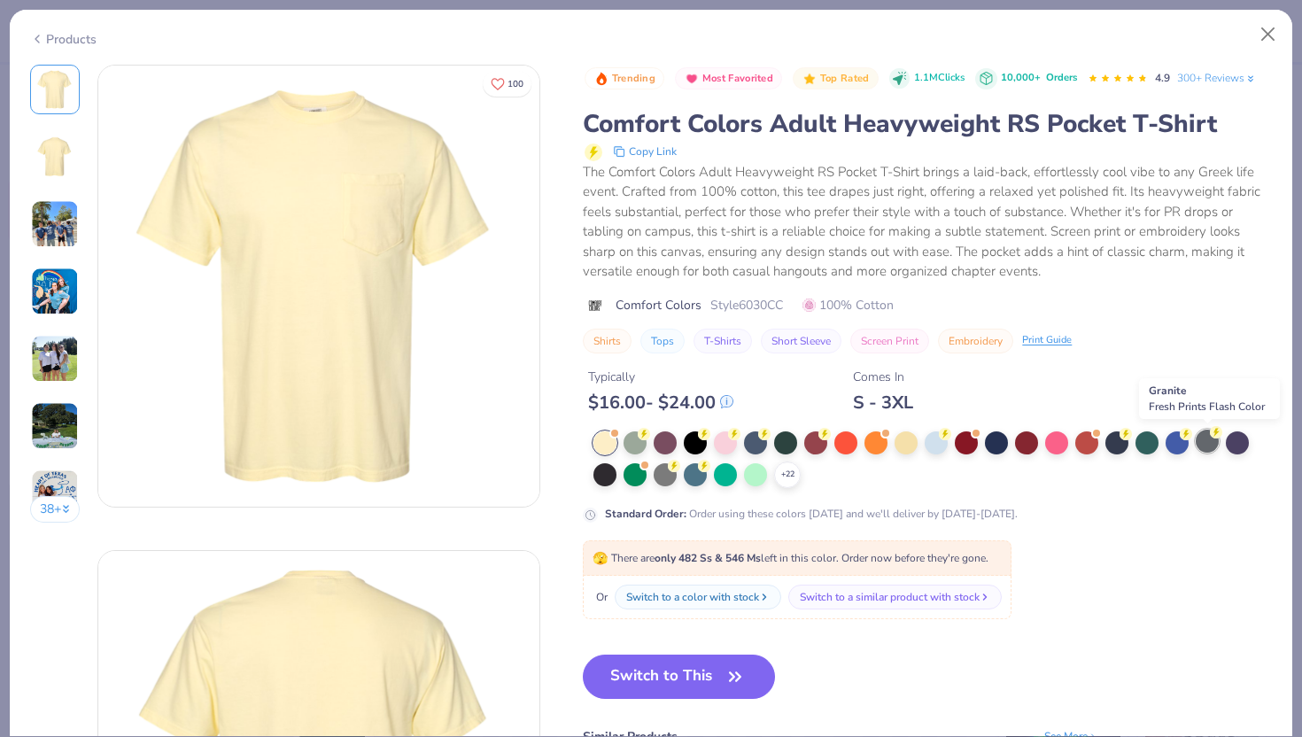
click at [1206, 440] on div at bounding box center [1207, 441] width 23 height 23
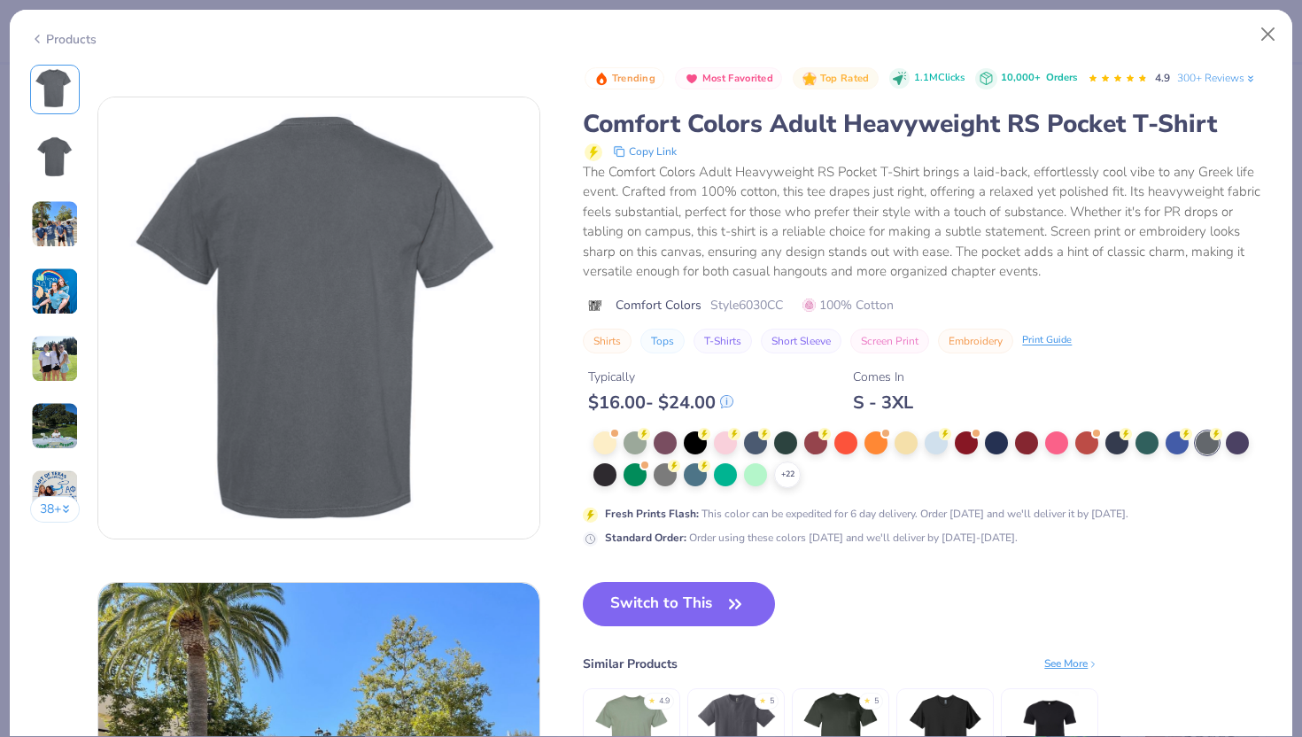
scroll to position [453, 0]
click at [1273, 33] on button "Close" at bounding box center [1269, 35] width 34 height 34
type textarea "x"
